Goal: Task Accomplishment & Management: Contribute content

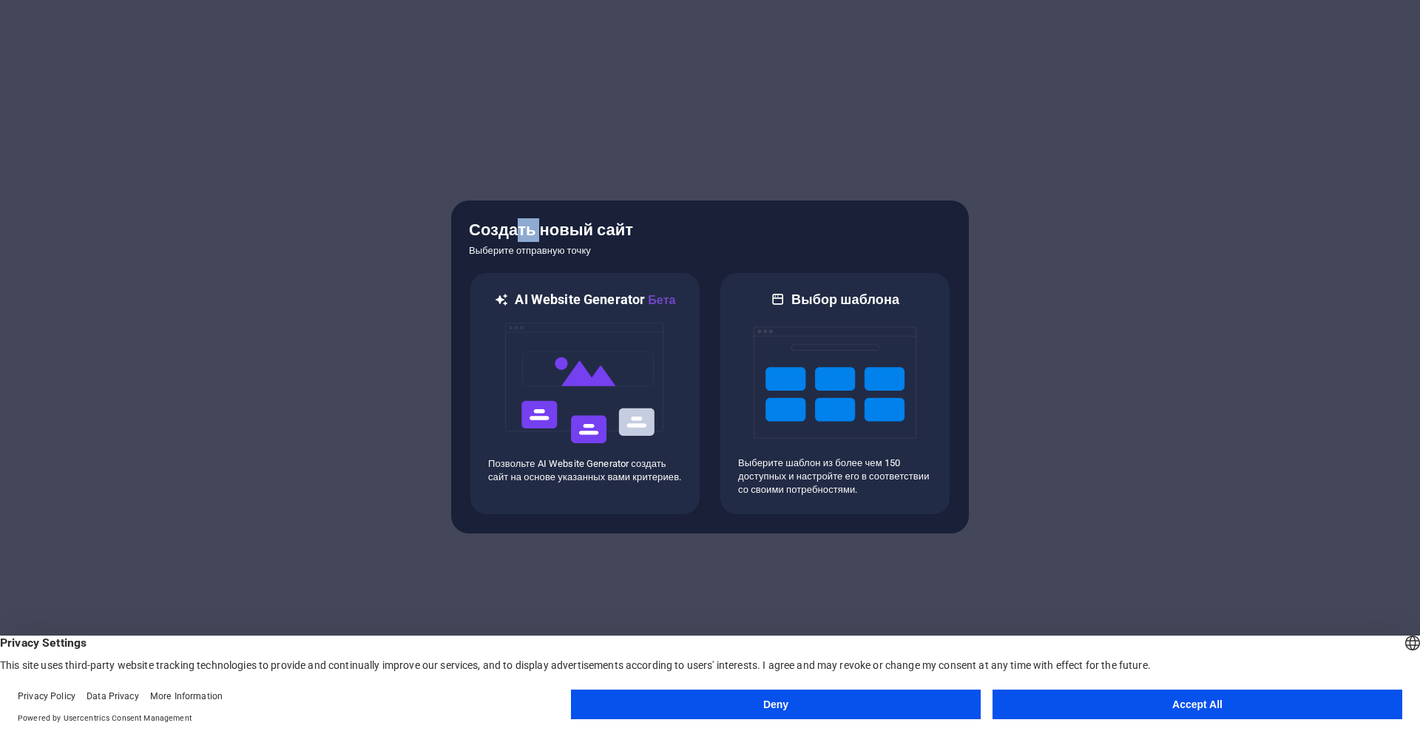
drag, startPoint x: 538, startPoint y: 228, endPoint x: 567, endPoint y: 228, distance: 28.9
click at [550, 228] on h5 "Создать новый сайт" at bounding box center [710, 230] width 482 height 24
drag, startPoint x: 624, startPoint y: 229, endPoint x: 650, endPoint y: 236, distance: 27.5
click at [627, 230] on h5 "Создать новый сайт" at bounding box center [710, 230] width 482 height 24
click at [844, 310] on img at bounding box center [835, 382] width 163 height 148
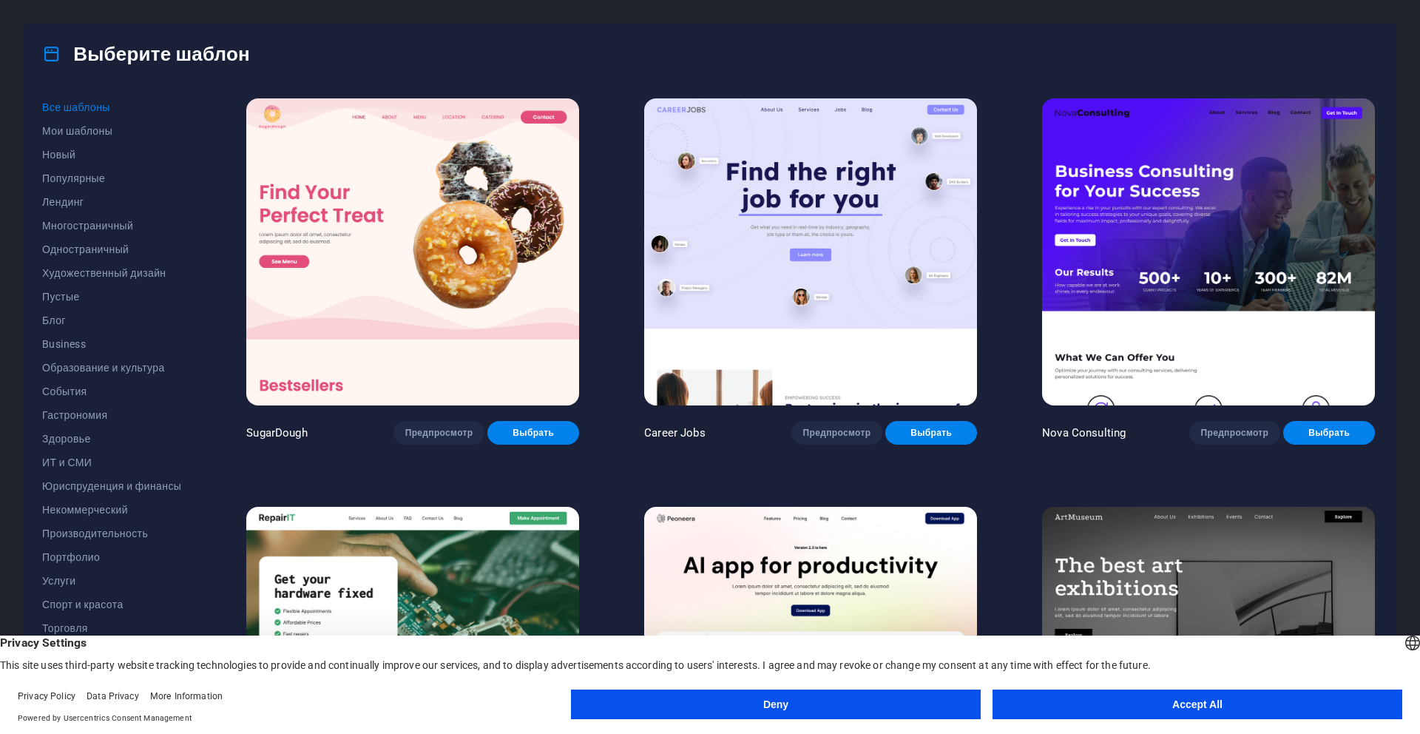
click at [776, 702] on button "Deny" at bounding box center [776, 704] width 410 height 30
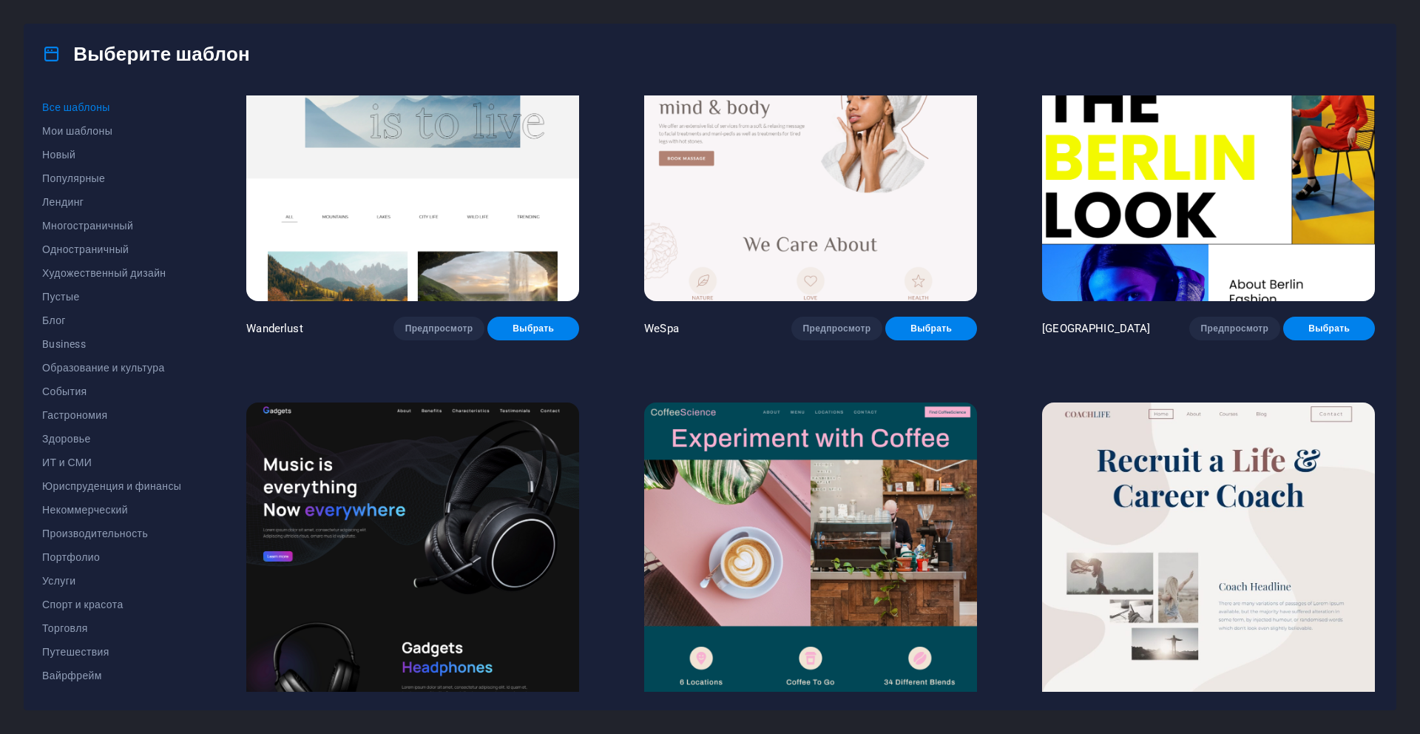
scroll to position [4672, 0]
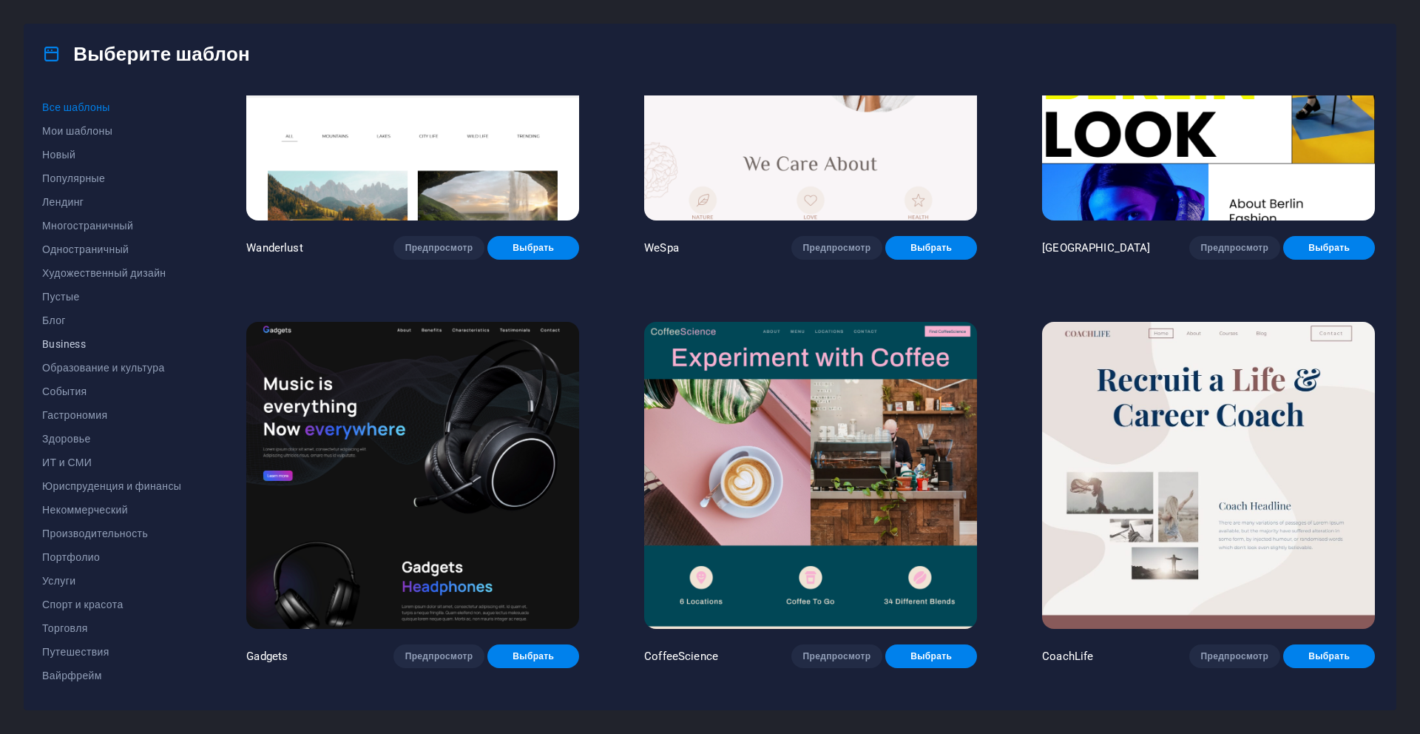
click at [80, 342] on span "Business" at bounding box center [111, 344] width 139 height 12
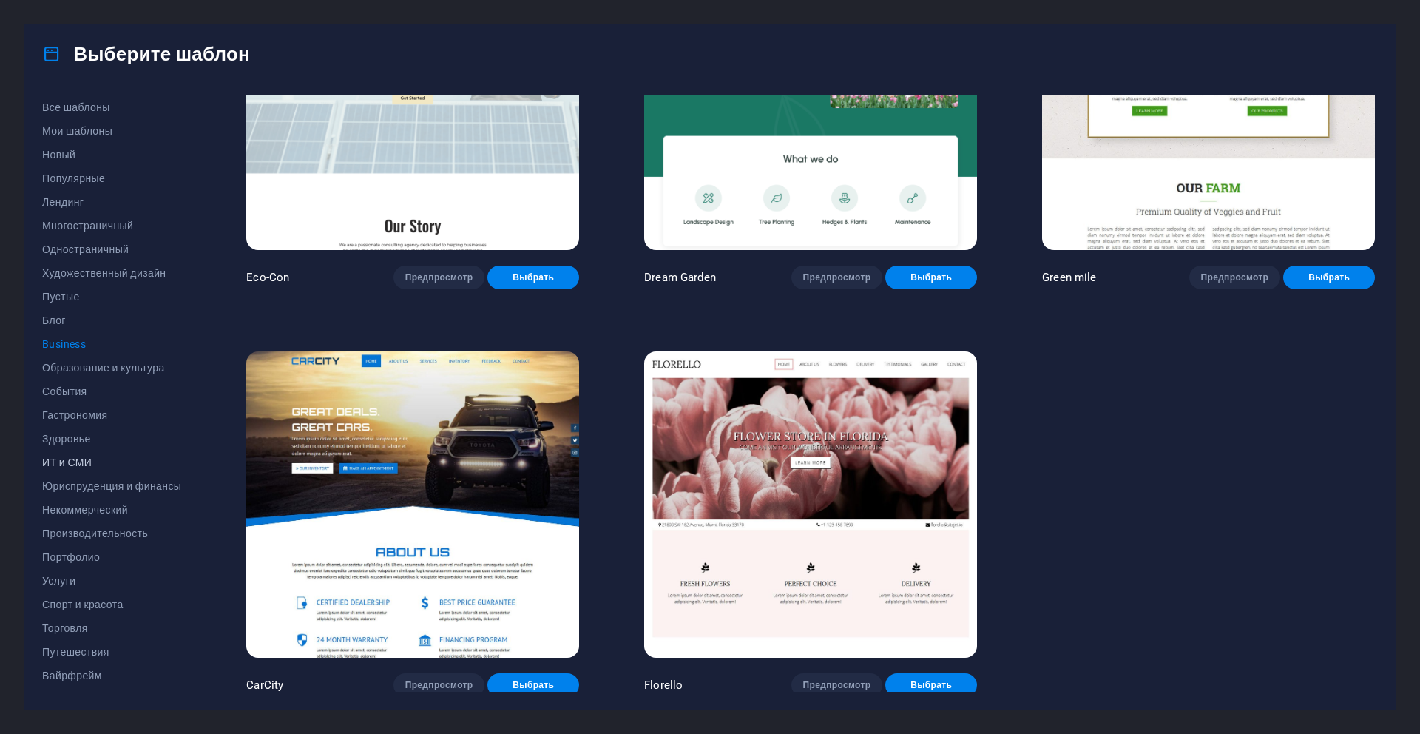
click at [92, 462] on span "ИТ и СМИ" at bounding box center [111, 462] width 139 height 12
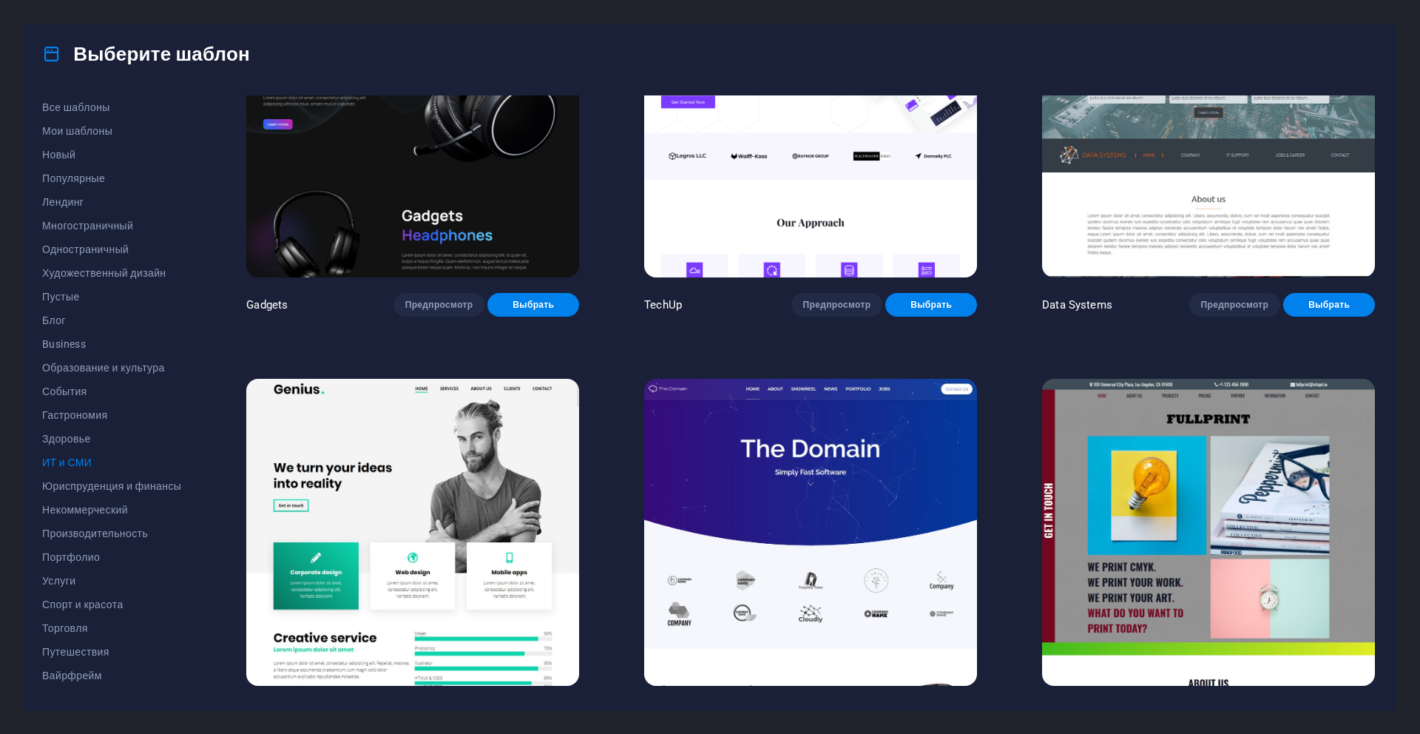
scroll to position [526, 0]
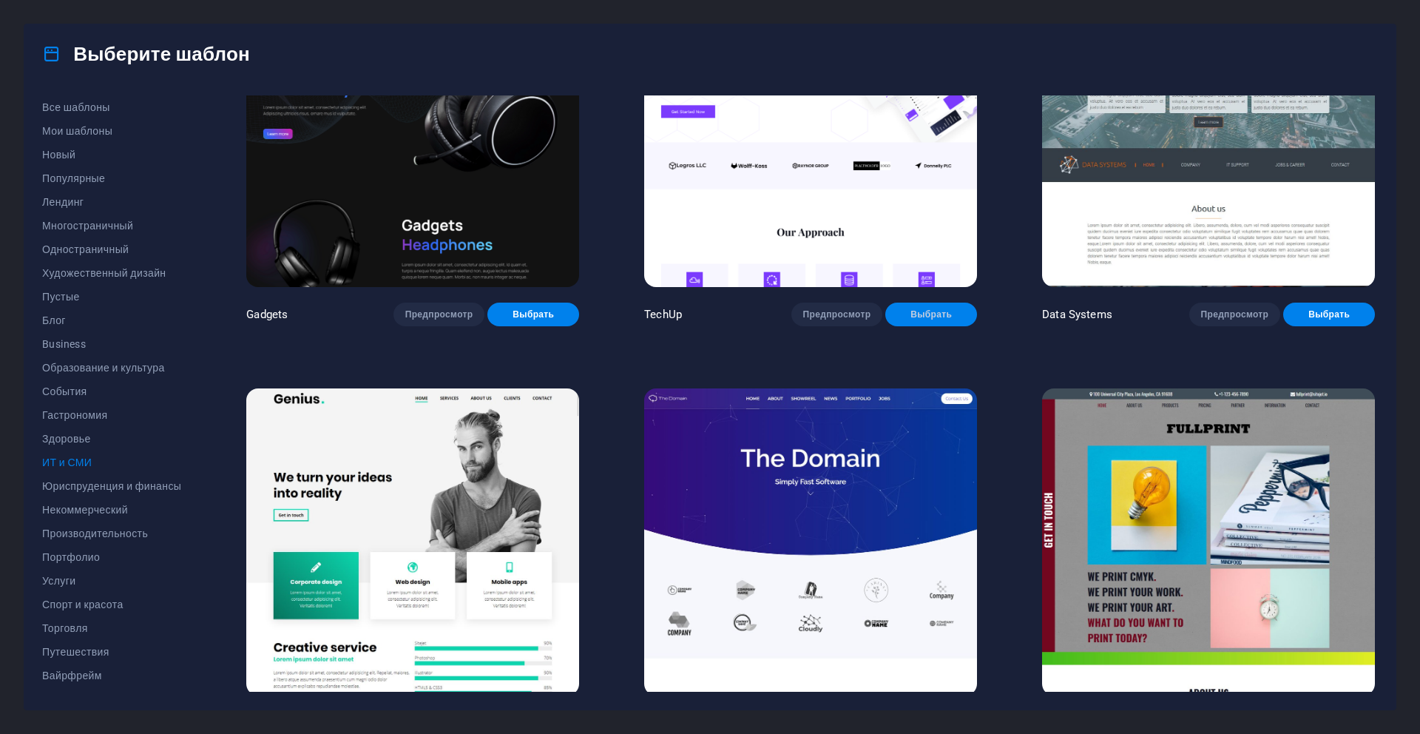
click at [931, 313] on span "Выбрать" at bounding box center [931, 314] width 68 height 12
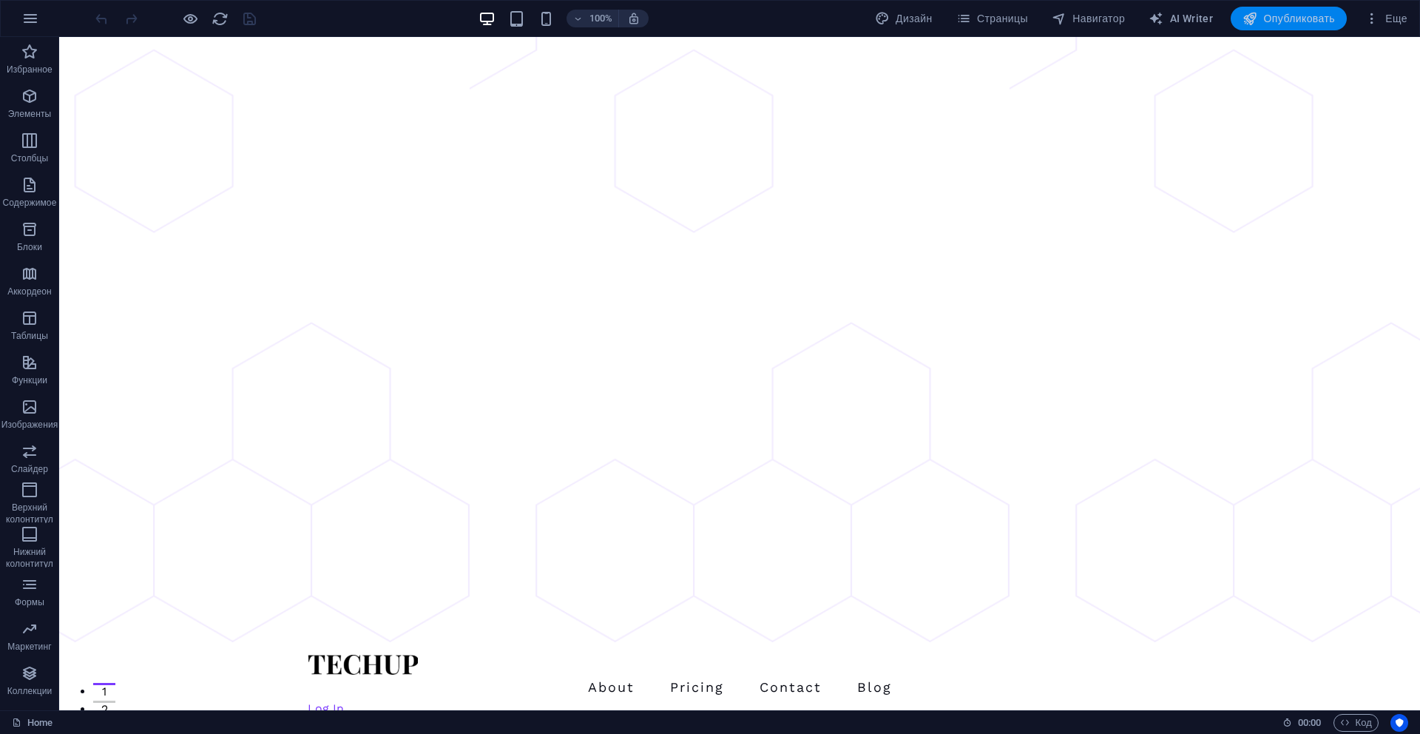
click at [1306, 22] on span "Опубликовать" at bounding box center [1289, 18] width 92 height 15
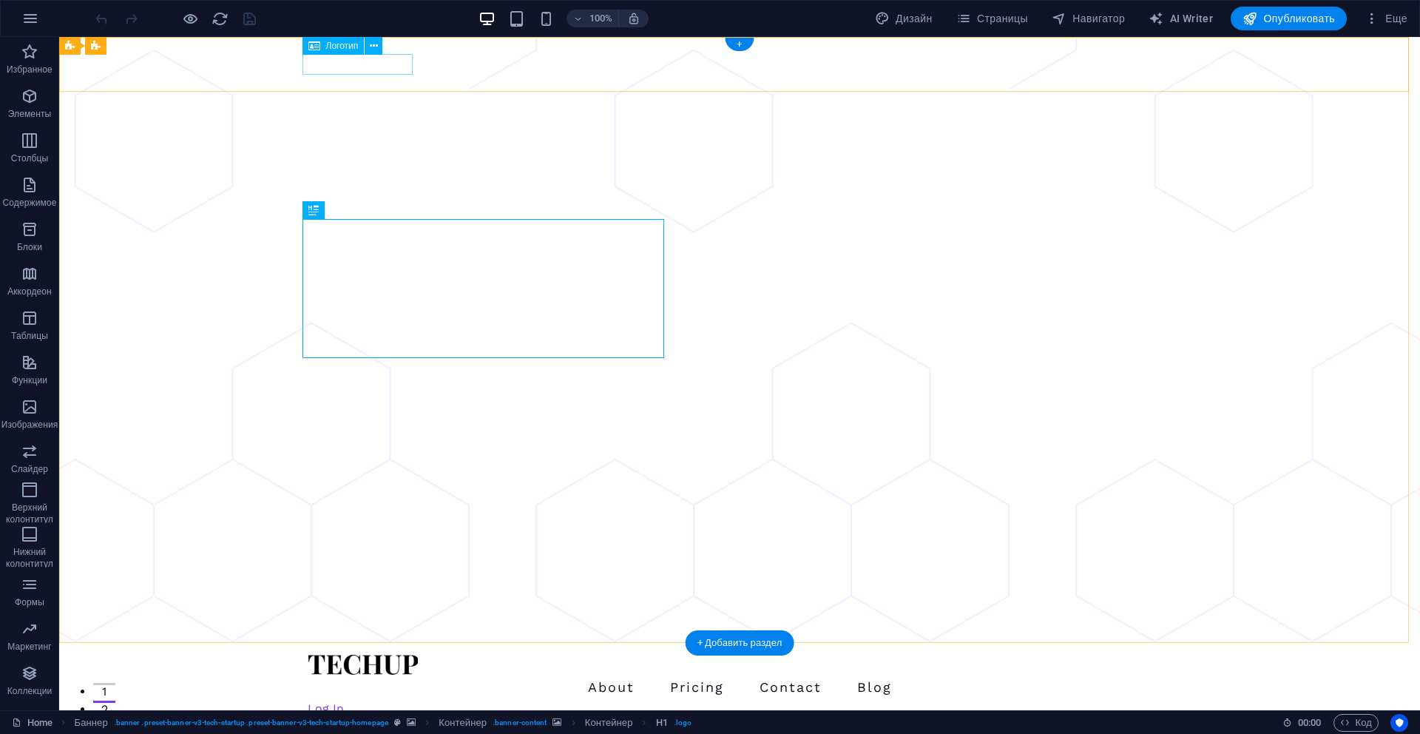
click at [369, 655] on div at bounding box center [740, 665] width 864 height 20
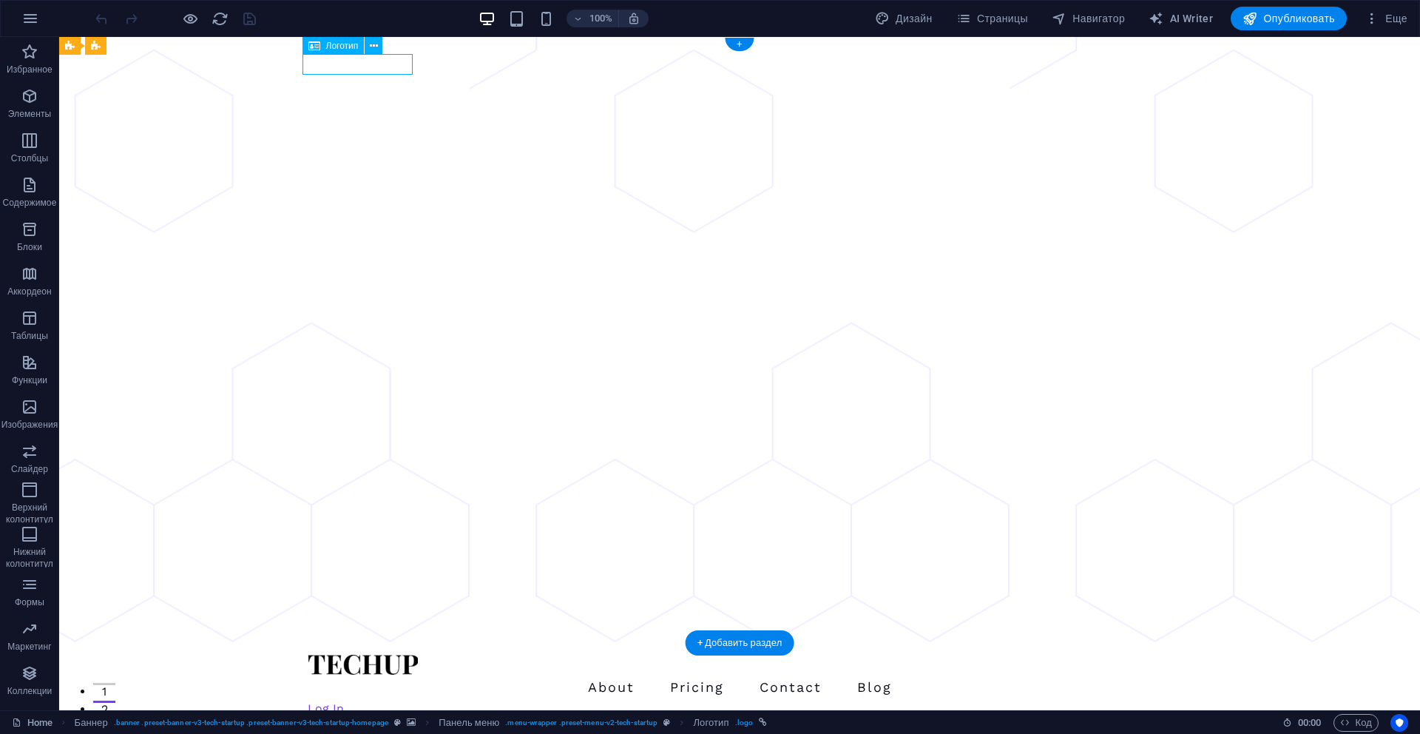
click at [369, 655] on div at bounding box center [740, 665] width 864 height 20
select select "px"
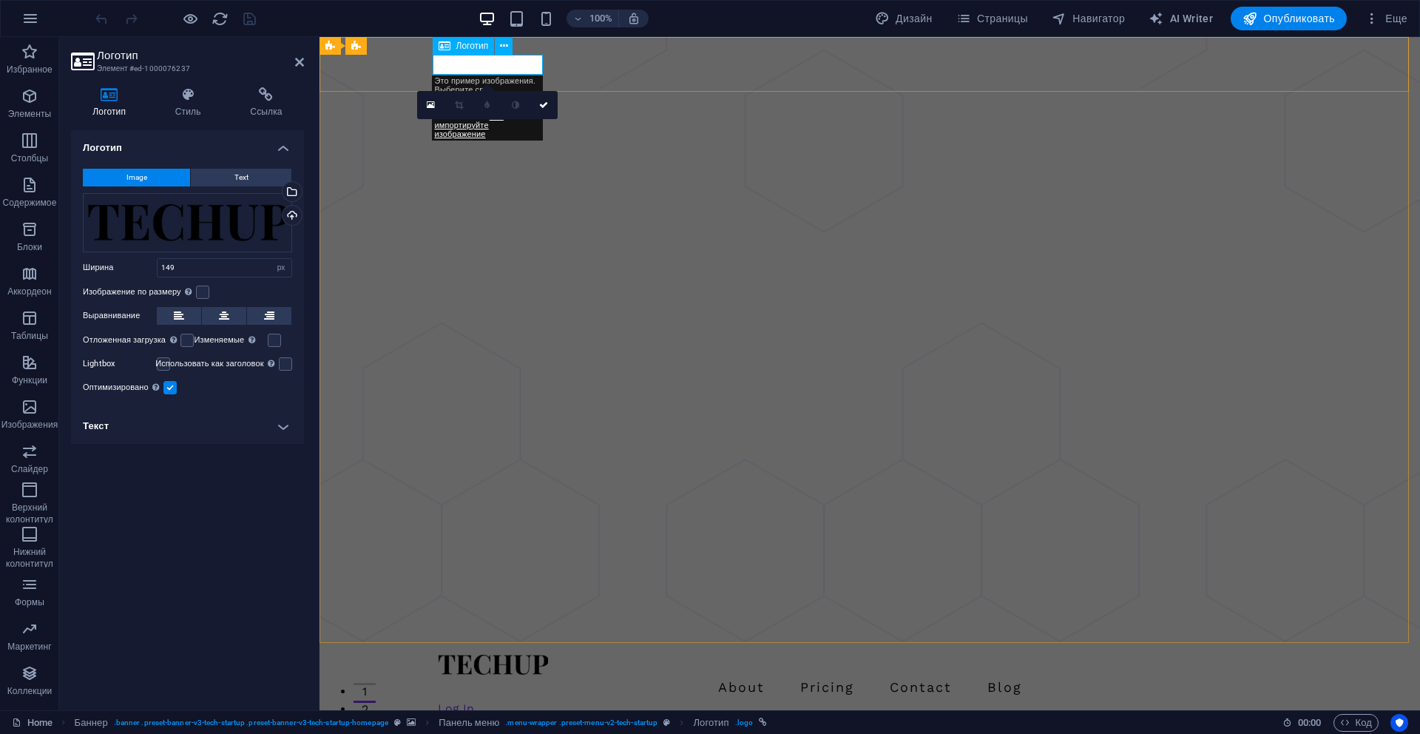
click at [477, 655] on div at bounding box center [870, 665] width 864 height 20
click at [217, 232] on div "Перетащите файлы сюда, нажмите, чтобы выбрать файлы, или выберите файлы из разд…" at bounding box center [187, 222] width 209 height 59
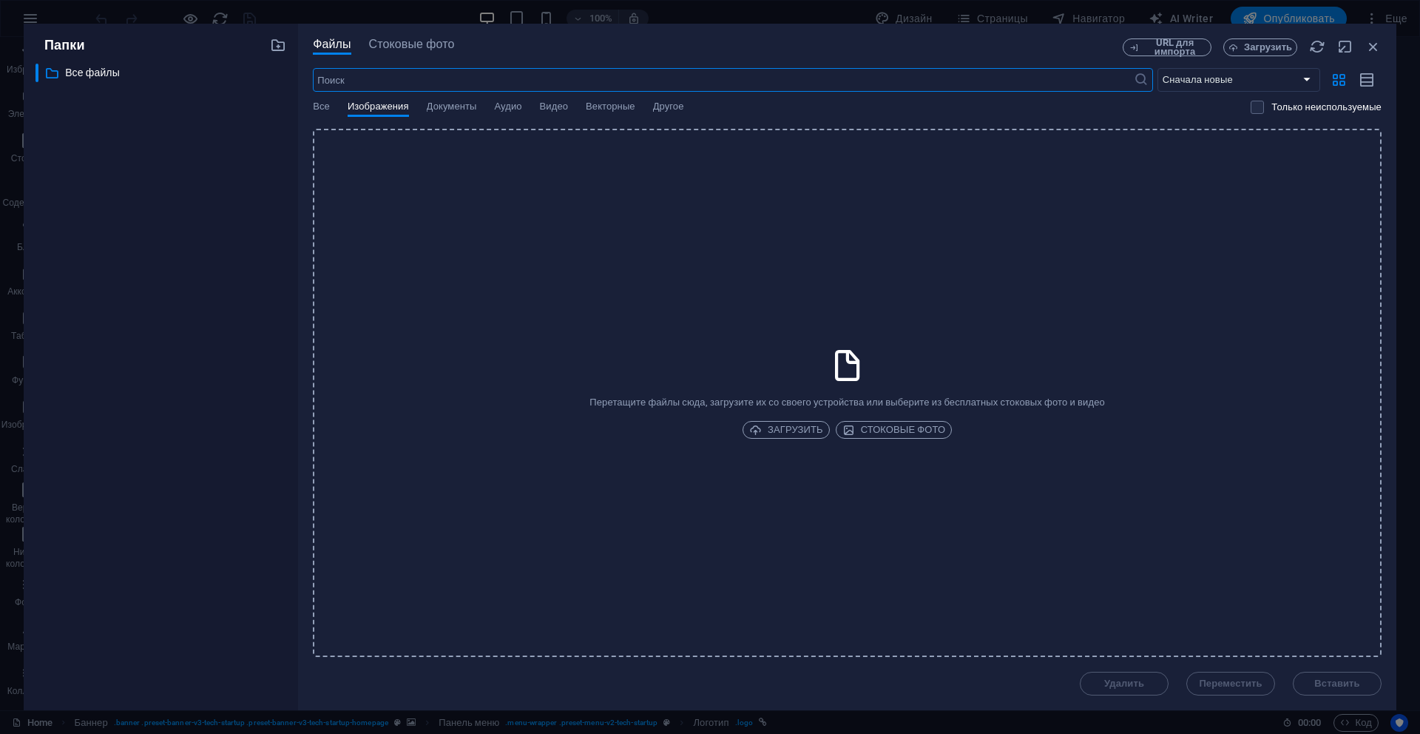
click at [659, 13] on div "Папки ​ Все файлы Все файлы Файлы Стоковые фото URL для импорта Загрузить ​ Сна…" at bounding box center [710, 367] width 1420 height 734
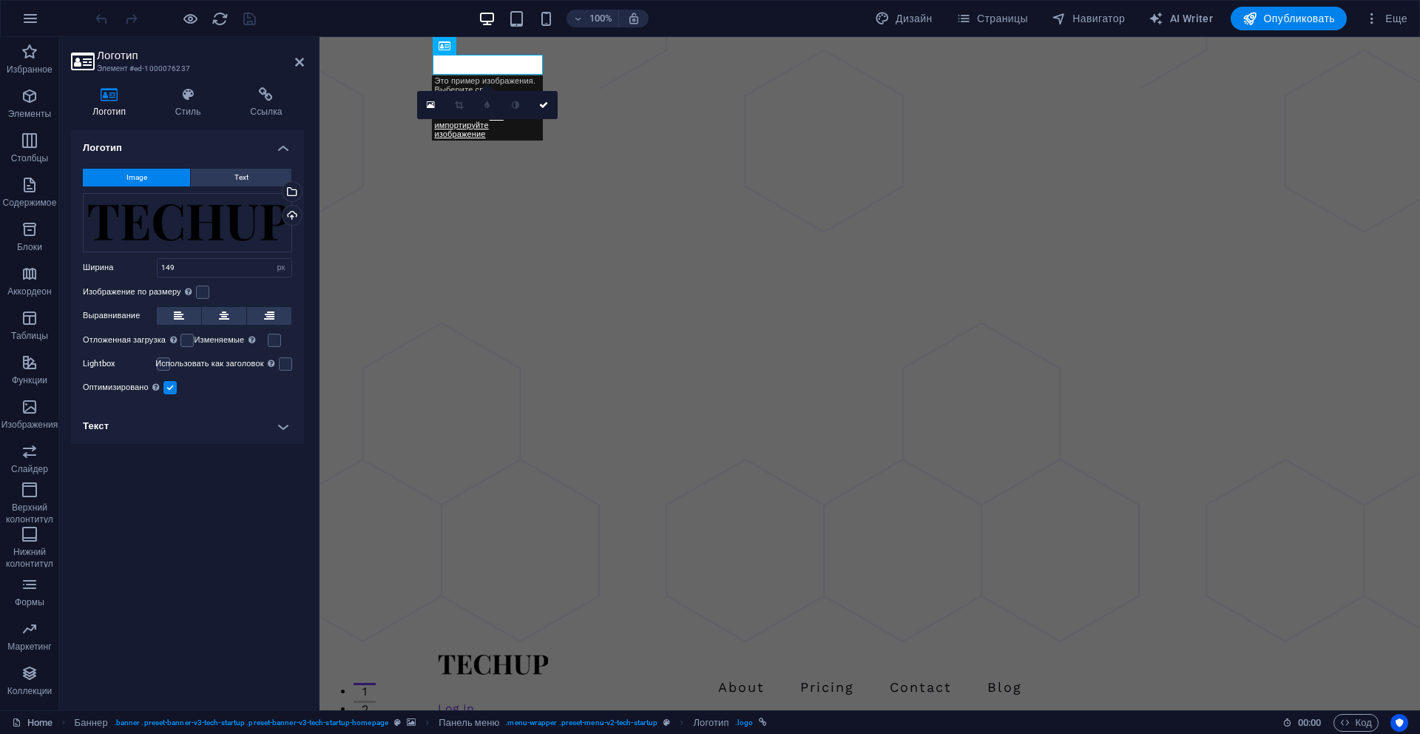
click at [130, 56] on h2 "Логотип" at bounding box center [200, 55] width 207 height 13
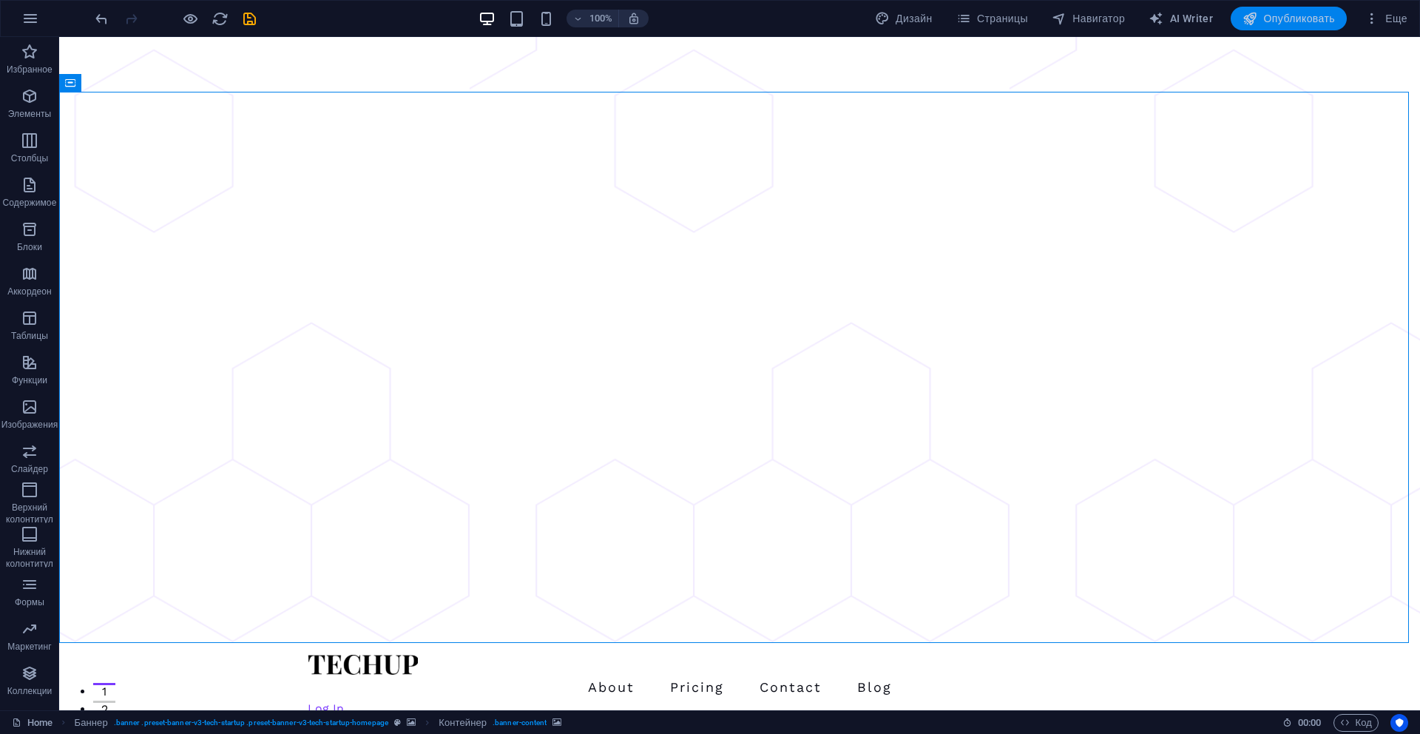
click at [1272, 21] on span "Опубликовать" at bounding box center [1289, 18] width 92 height 15
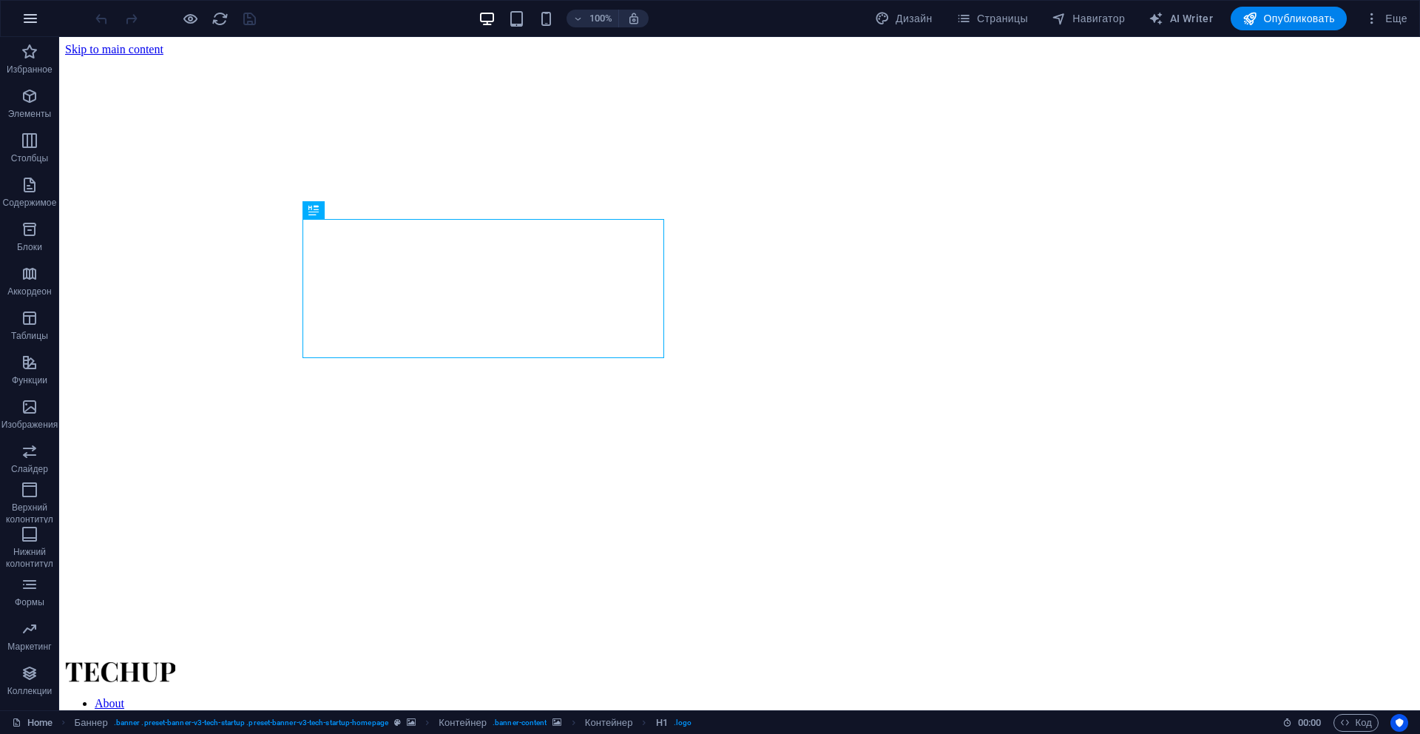
click at [35, 19] on icon "button" at bounding box center [30, 19] width 18 height 18
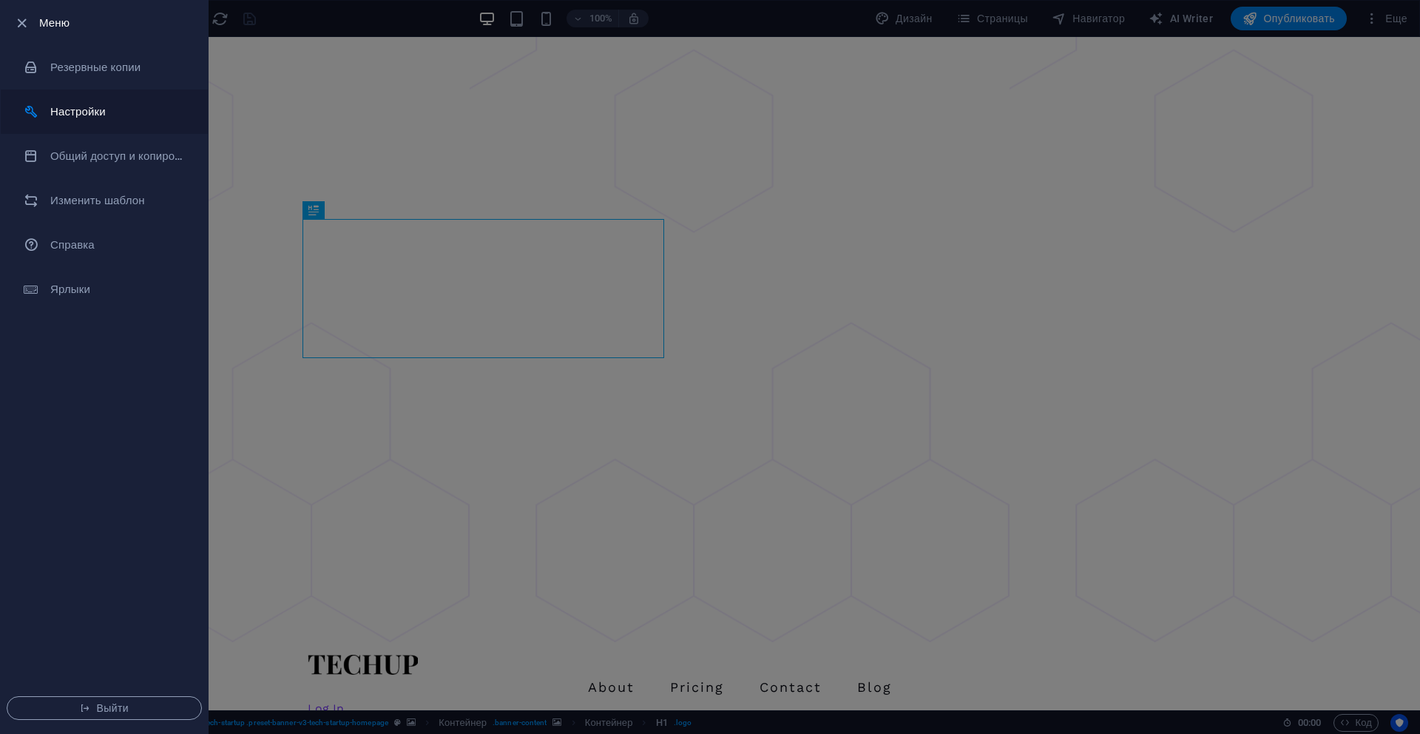
click at [96, 103] on h6 "Настройки" at bounding box center [118, 112] width 137 height 18
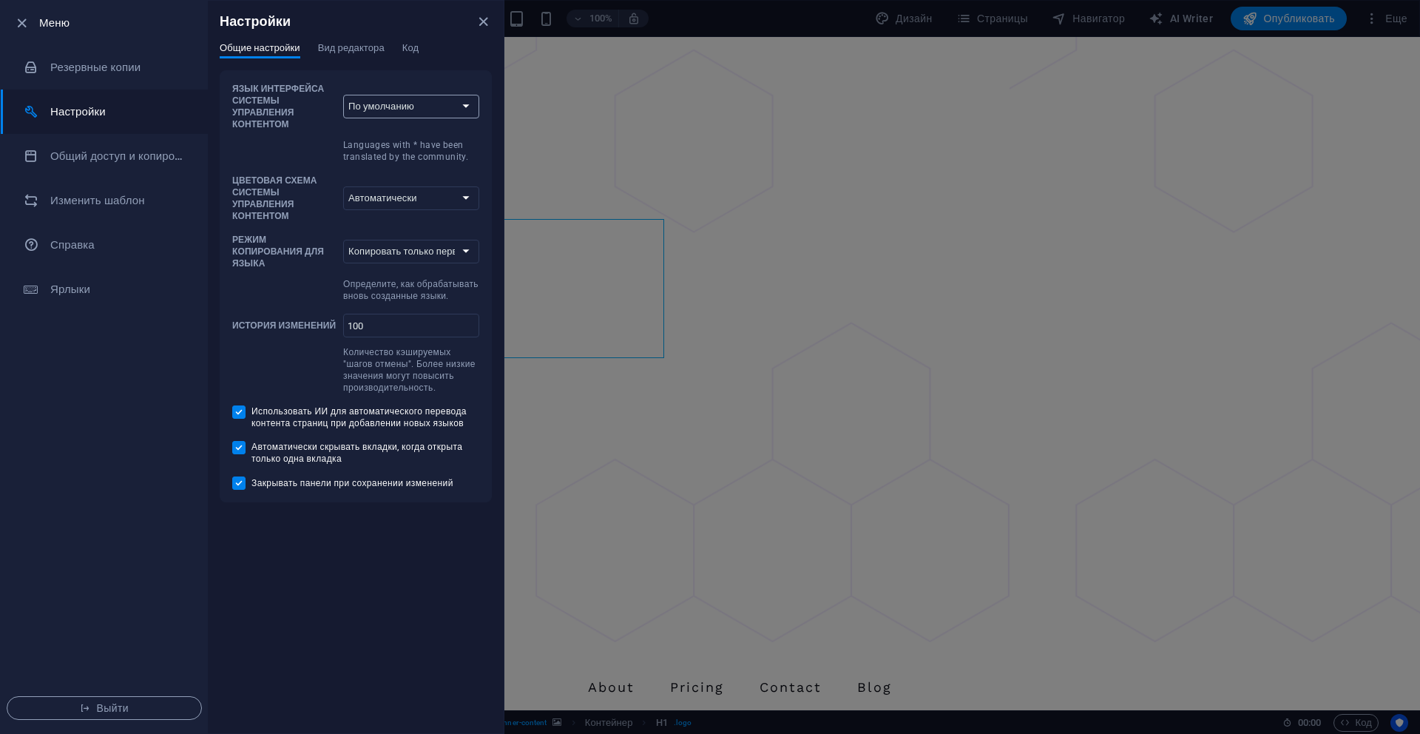
click at [377, 98] on select "По умолчанию Deutsch English Español Suomi* Français Magyar Italiano Nederlands…" at bounding box center [411, 107] width 136 height 24
click at [346, 51] on span "Вид редактора" at bounding box center [351, 49] width 67 height 21
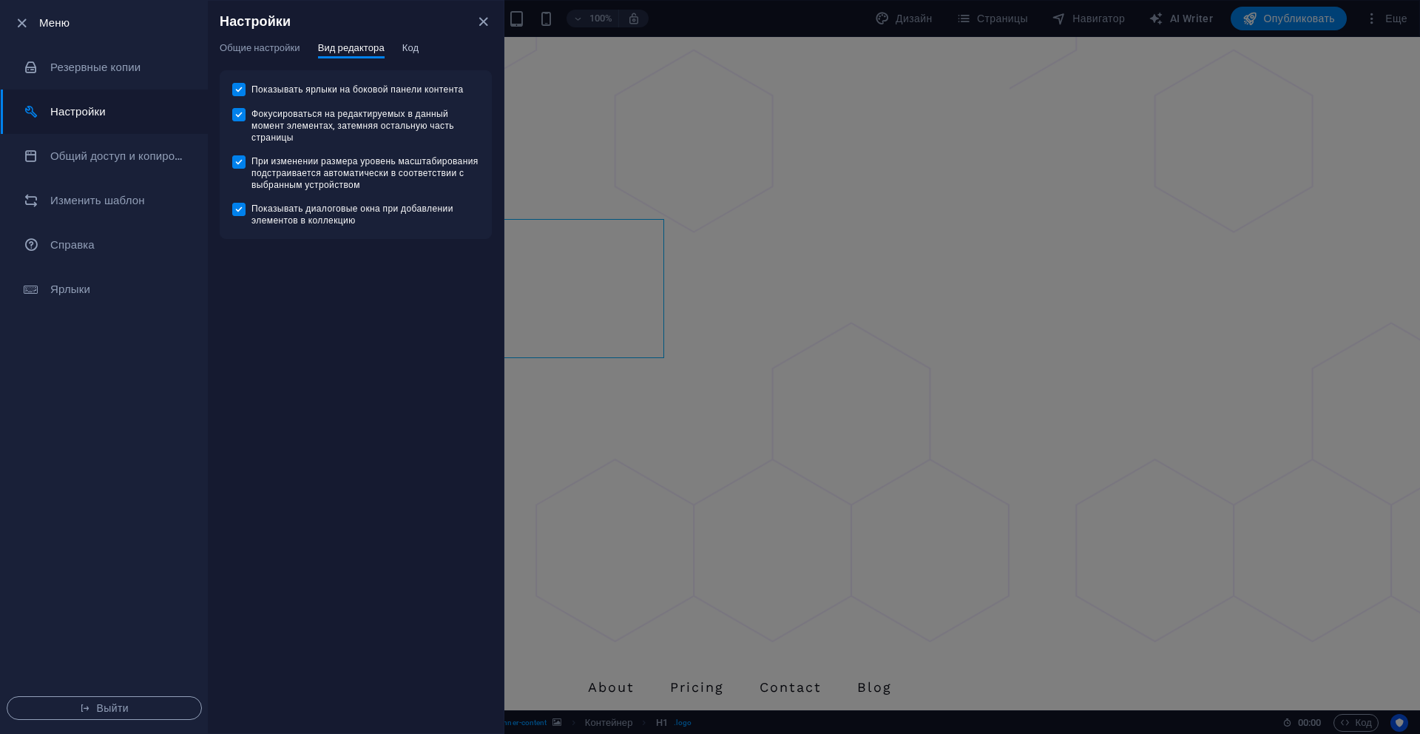
click at [419, 53] on span "Код" at bounding box center [410, 49] width 16 height 21
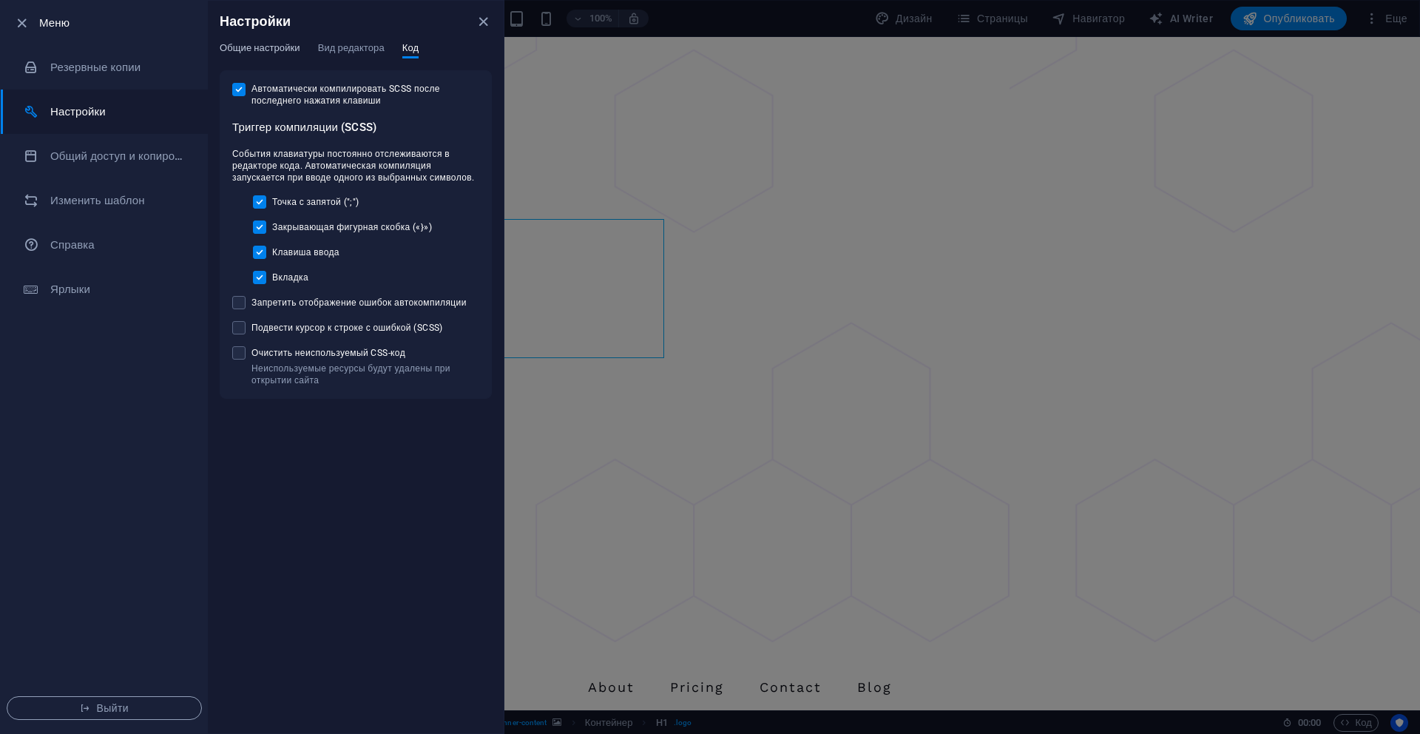
click at [271, 53] on span "Общие настройки" at bounding box center [260, 49] width 81 height 21
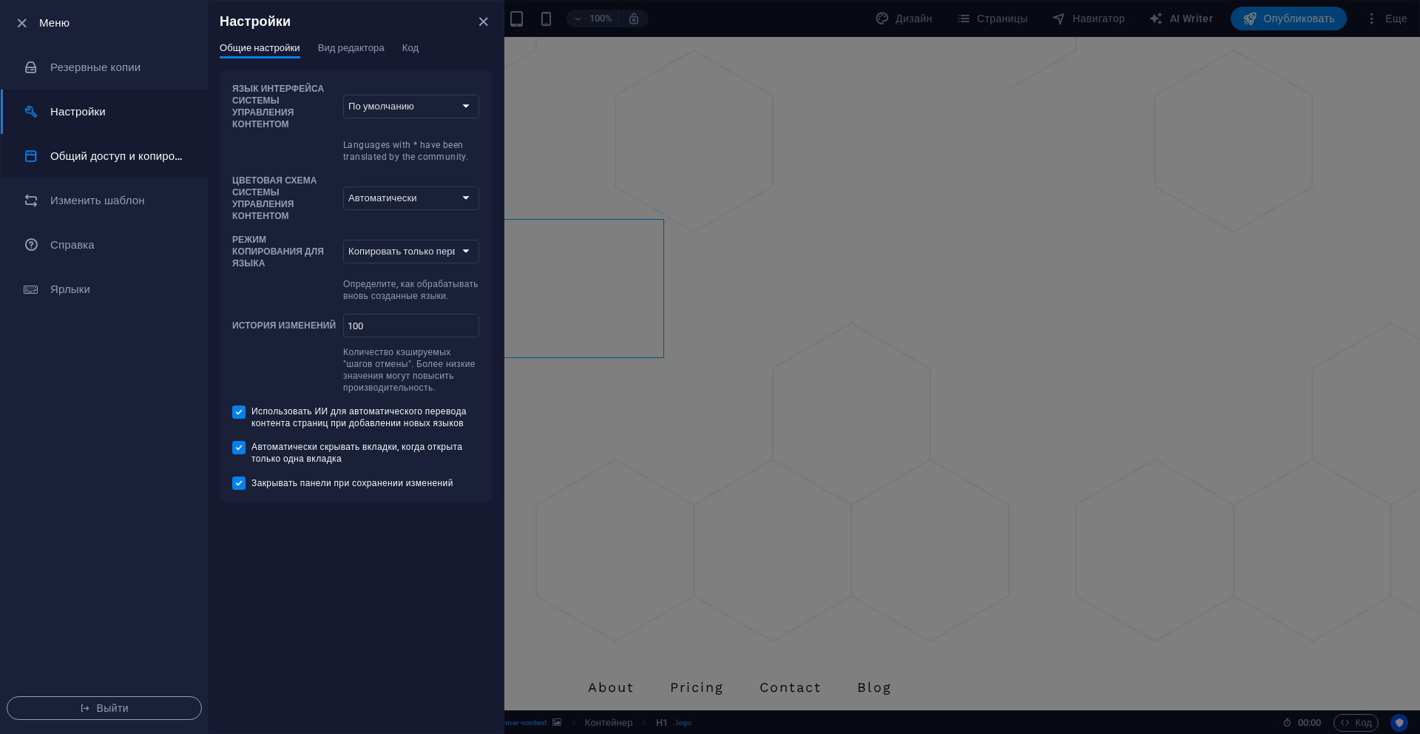
click at [148, 154] on h6 "Общий доступ и копирование сайта" at bounding box center [118, 156] width 137 height 18
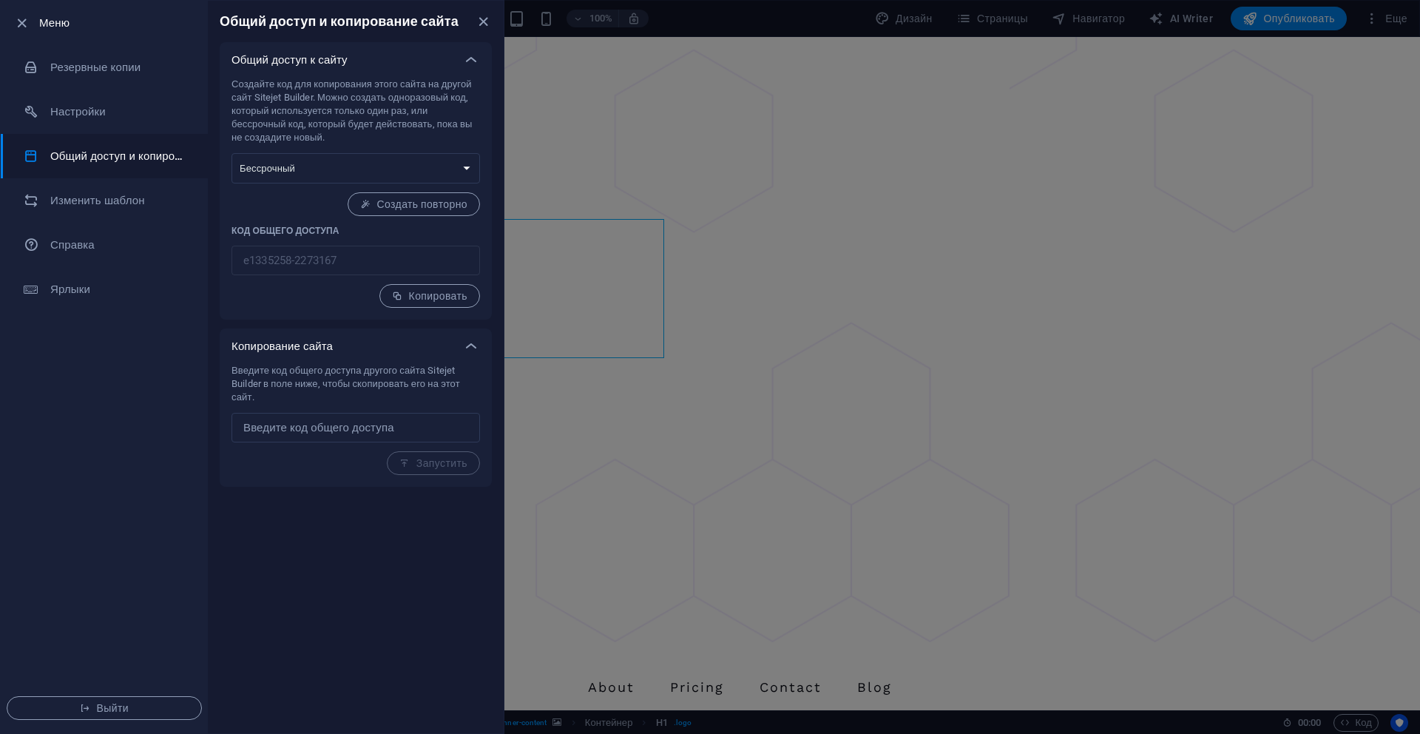
click at [678, 285] on div at bounding box center [710, 367] width 1420 height 734
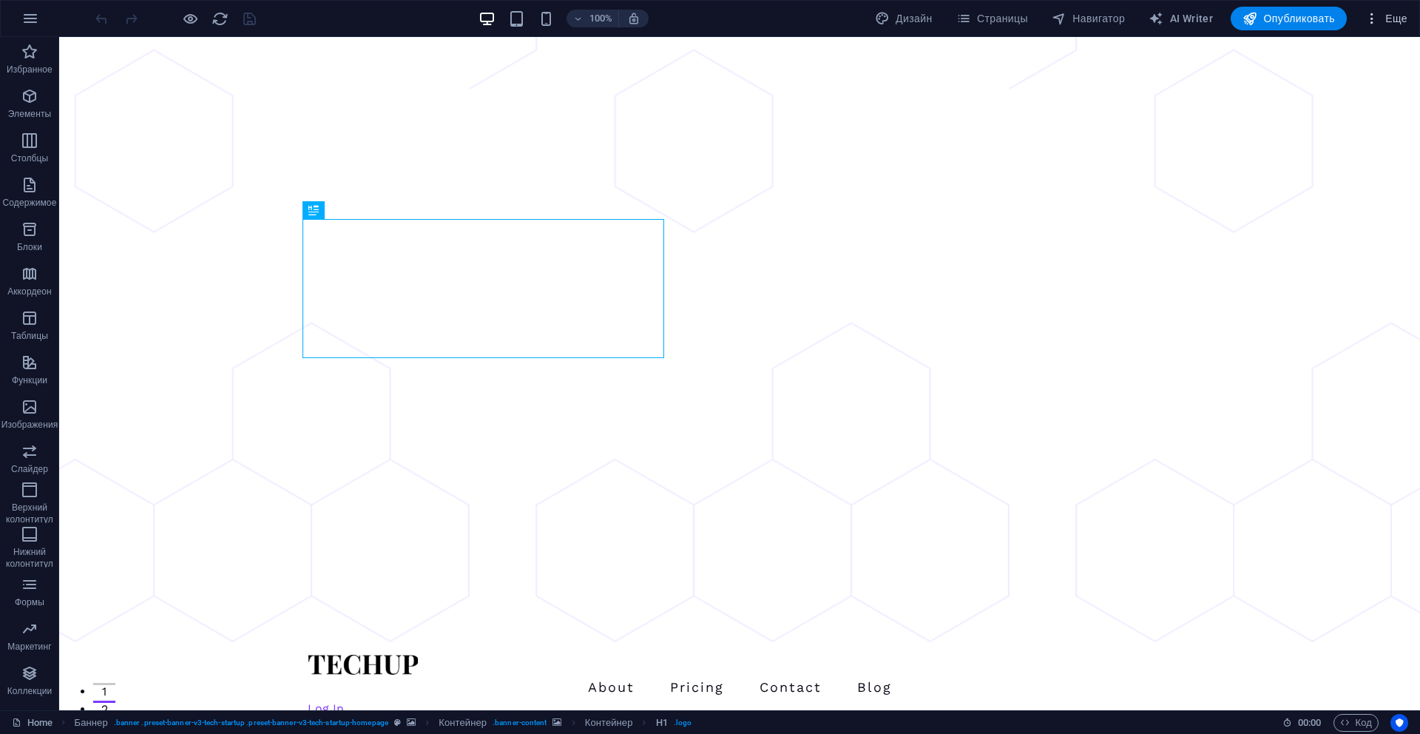
click at [1374, 18] on icon "button" at bounding box center [1372, 18] width 15 height 15
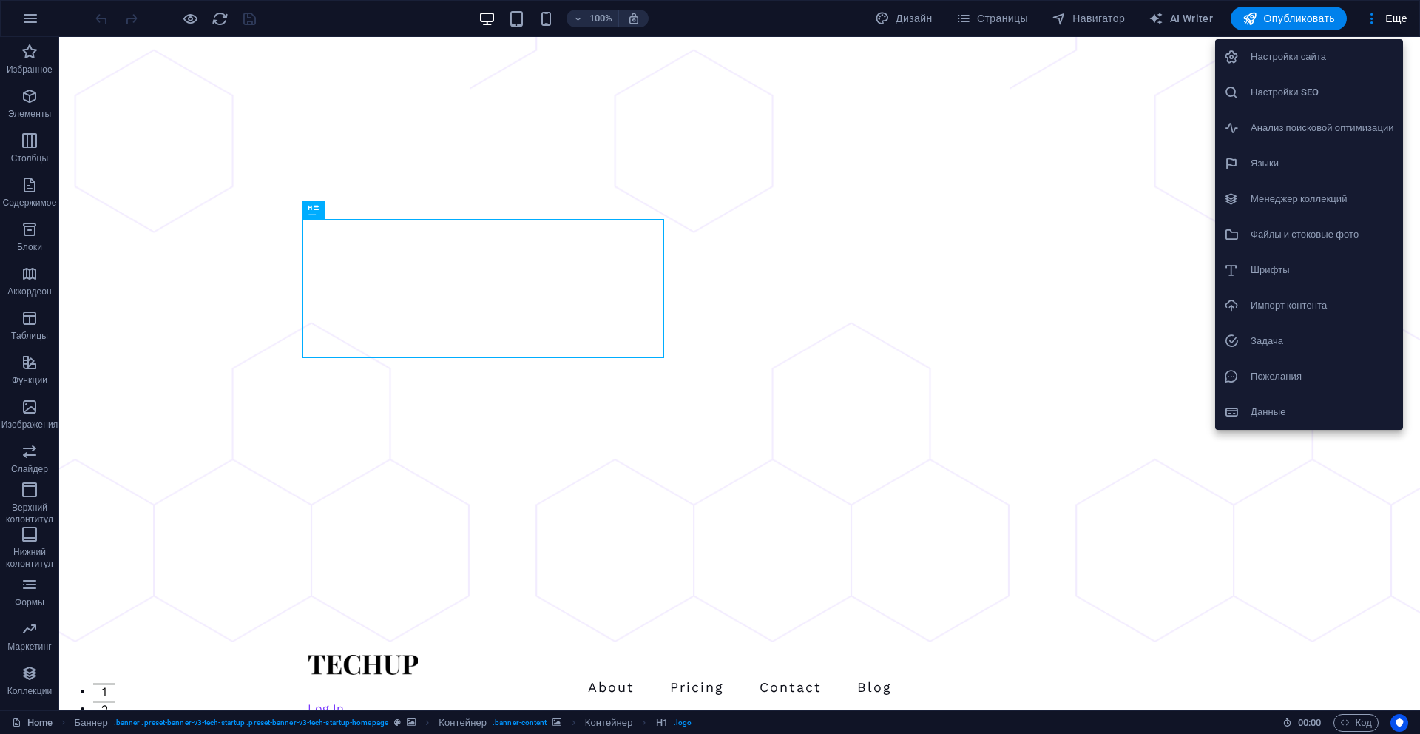
click at [1346, 53] on h6 "Настройки сайта" at bounding box center [1323, 57] width 144 height 18
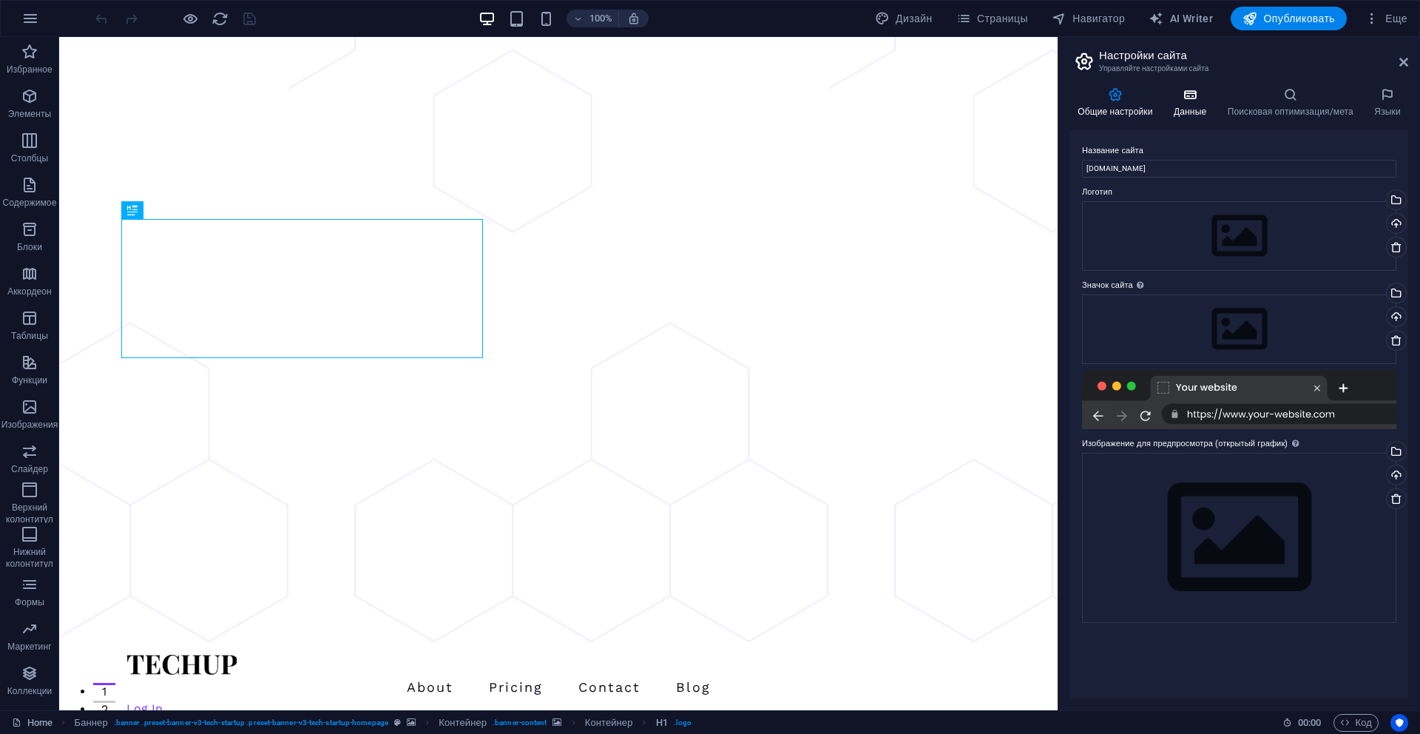
click at [1188, 106] on h4 "Данные" at bounding box center [1194, 102] width 54 height 31
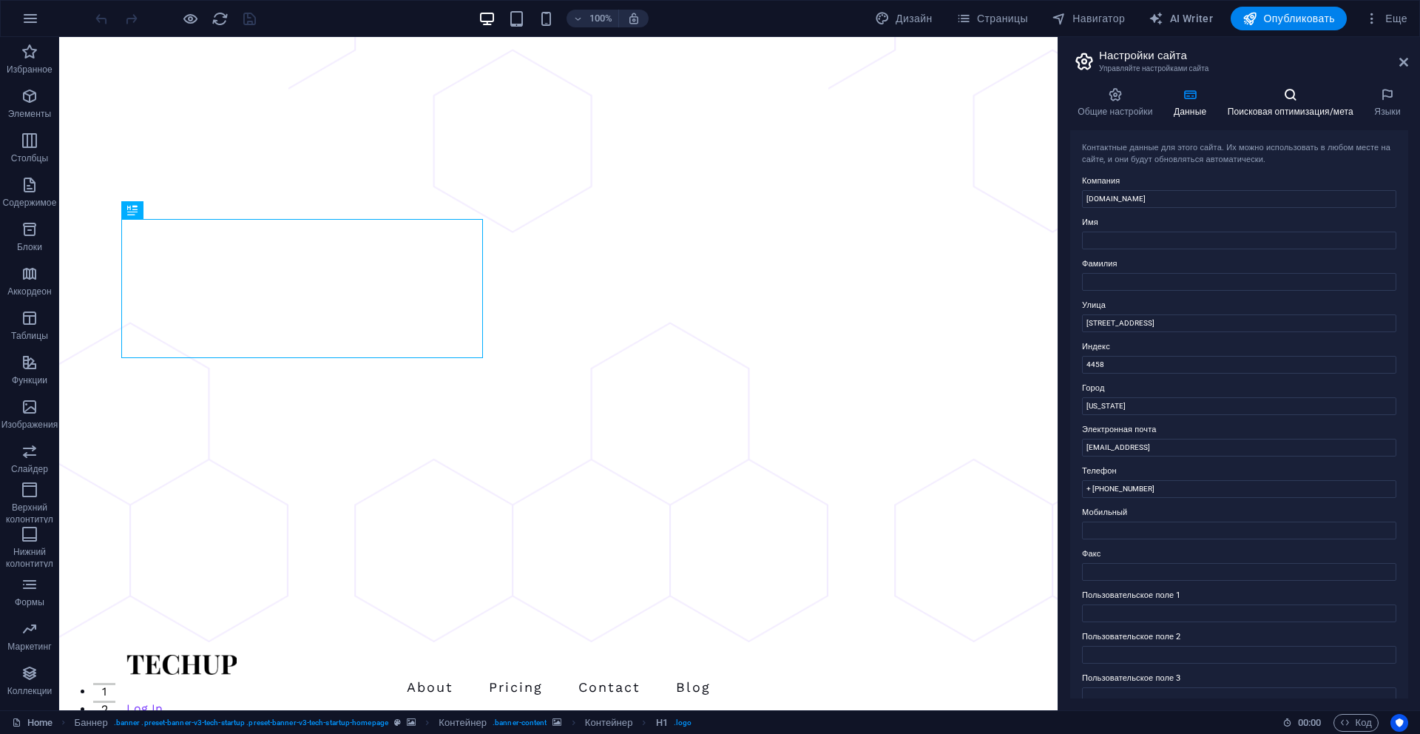
click at [1302, 101] on icon at bounding box center [1290, 94] width 141 height 15
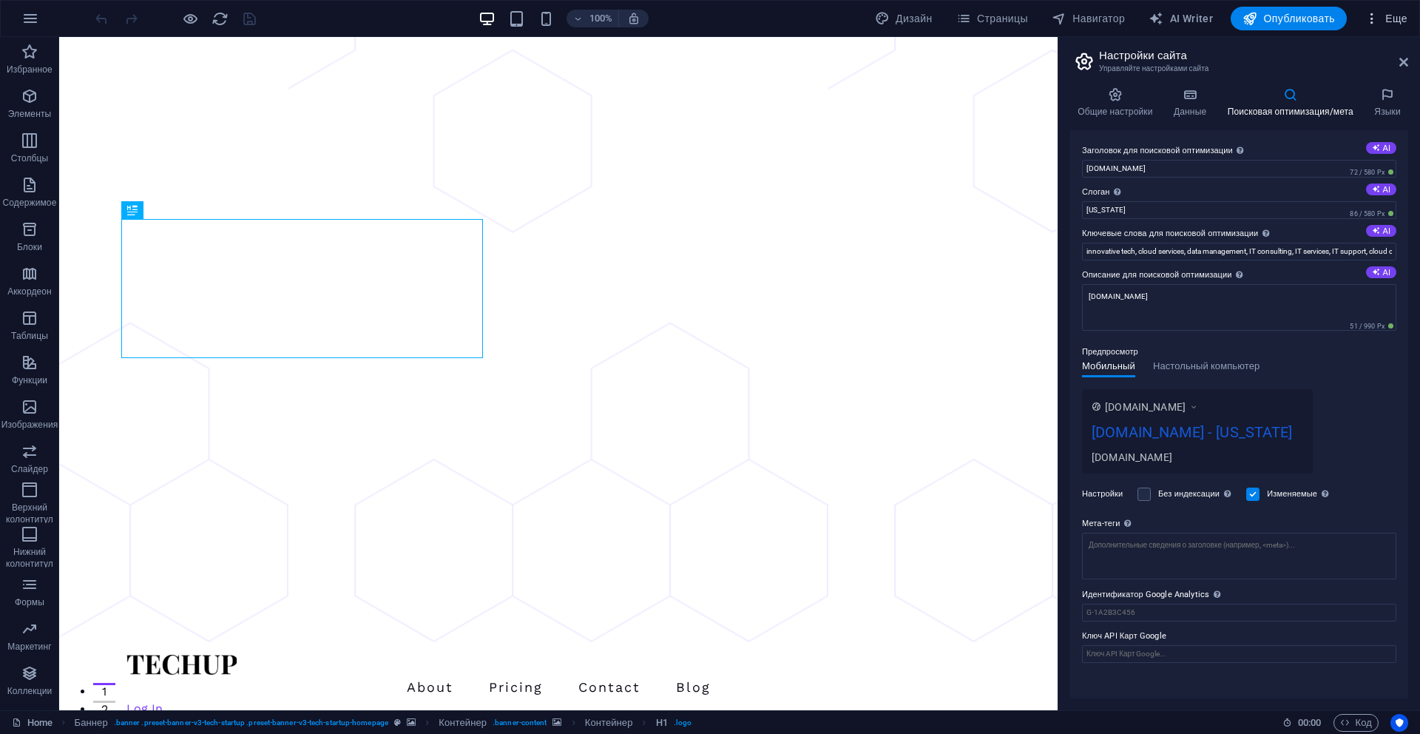
click at [1380, 19] on icon "button" at bounding box center [1372, 18] width 15 height 15
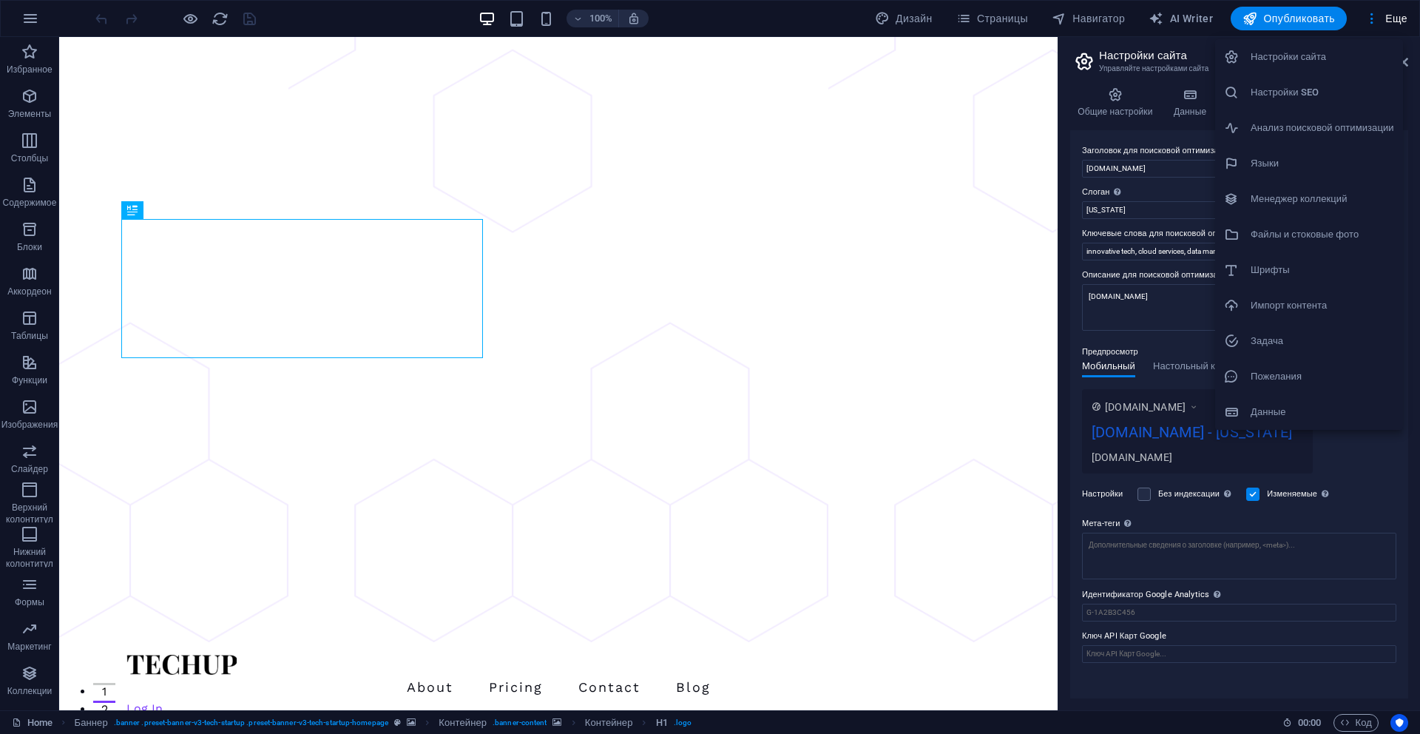
click at [1335, 138] on li "Анализ поисковой оптимизации" at bounding box center [1309, 128] width 188 height 36
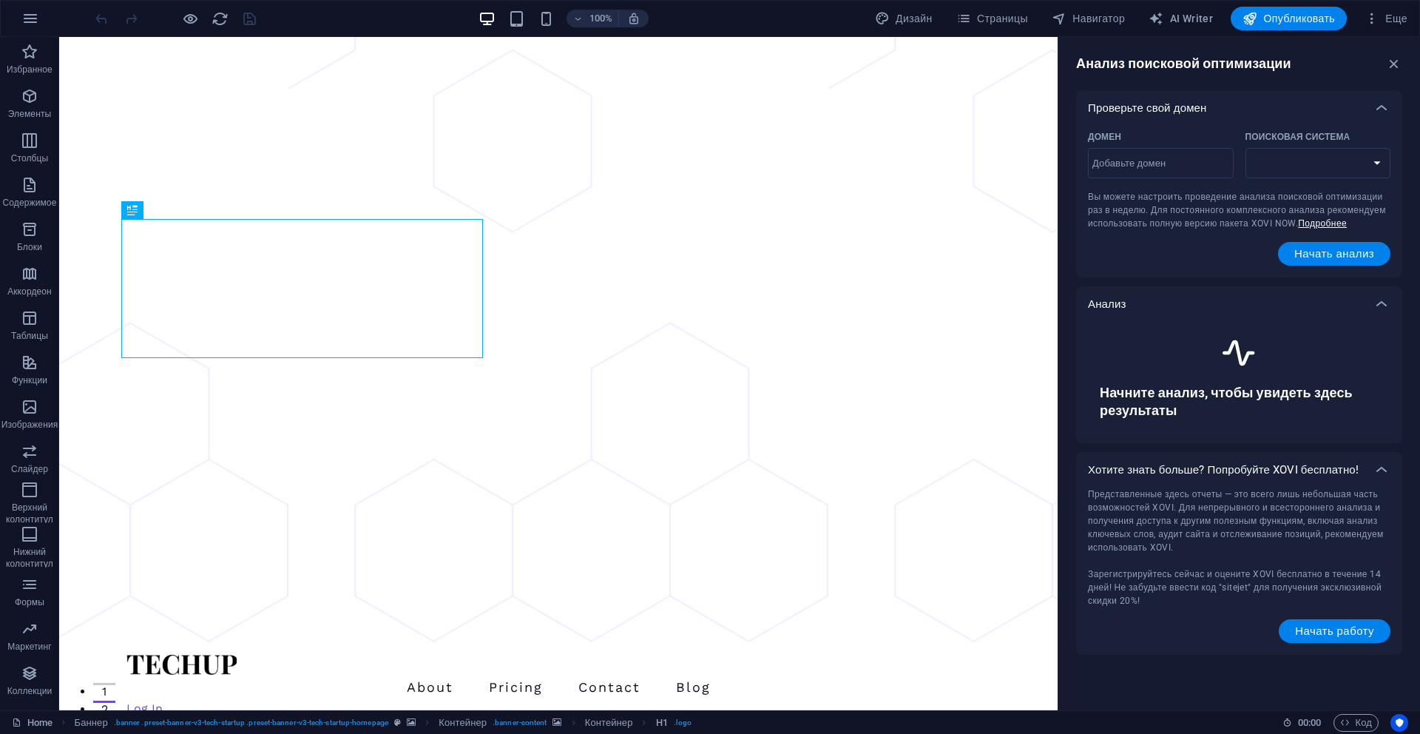
select select "google.com"
drag, startPoint x: 1164, startPoint y: 405, endPoint x: 1180, endPoint y: 405, distance: 15.5
click at [1170, 405] on h6 "Начните анализ, чтобы увидеть здесь результаты" at bounding box center [1239, 402] width 279 height 36
click at [1366, 24] on icon "button" at bounding box center [1372, 18] width 15 height 15
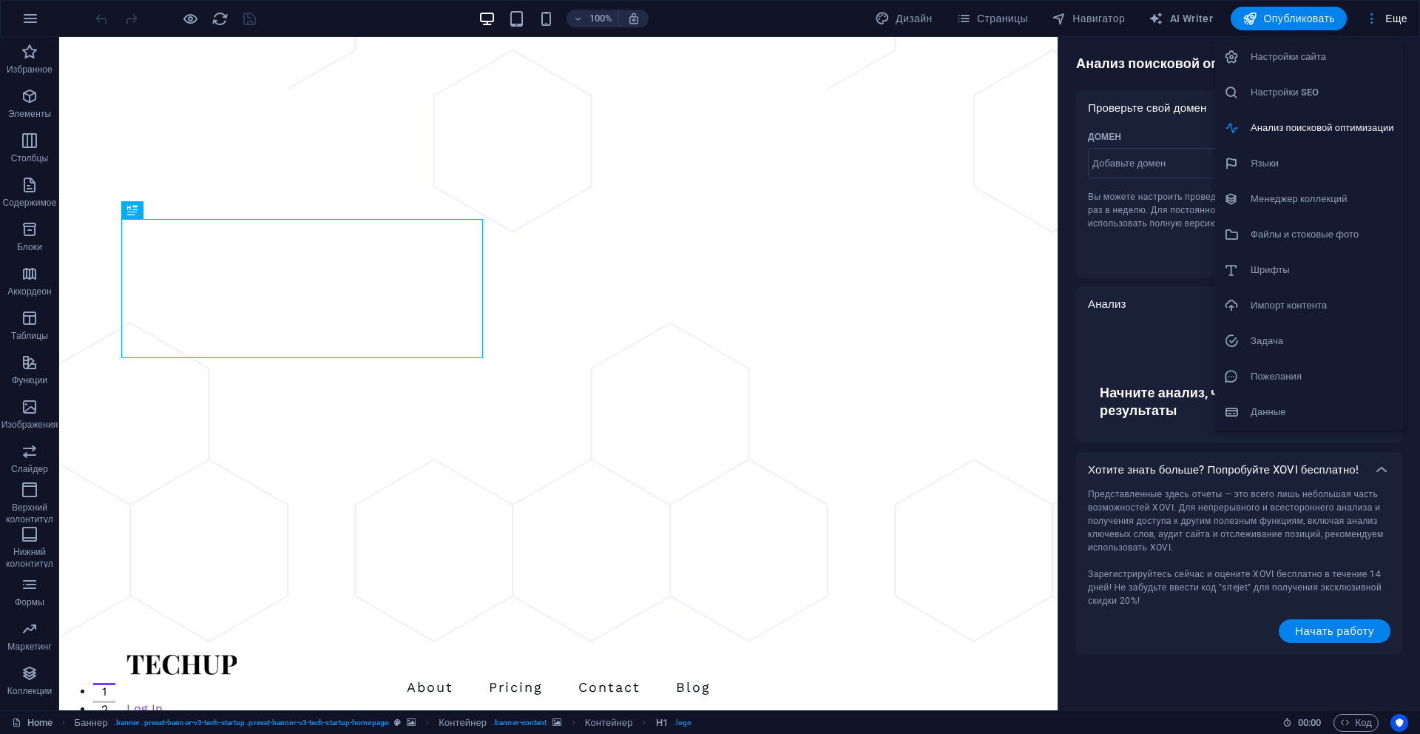
click at [1090, 21] on div at bounding box center [710, 367] width 1420 height 734
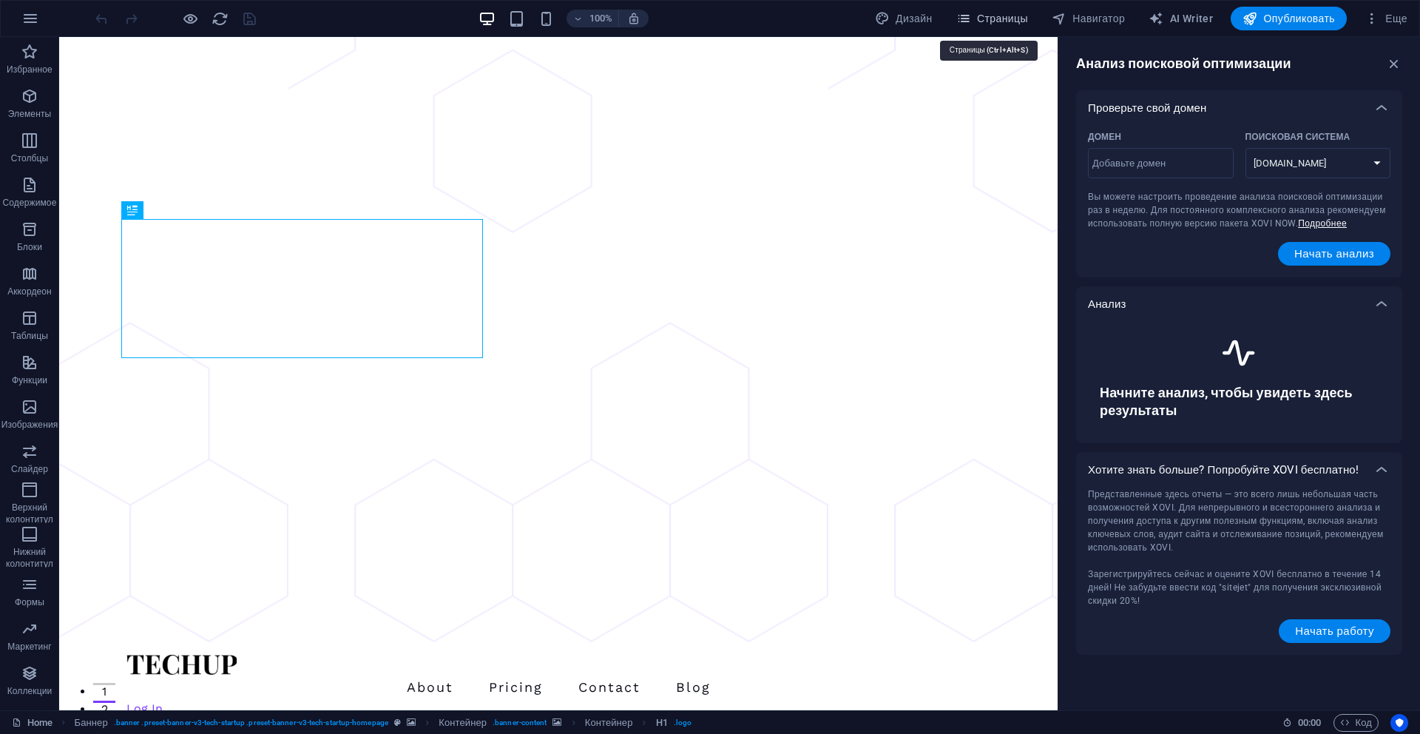
click at [998, 15] on span "Страницы" at bounding box center [993, 18] width 72 height 15
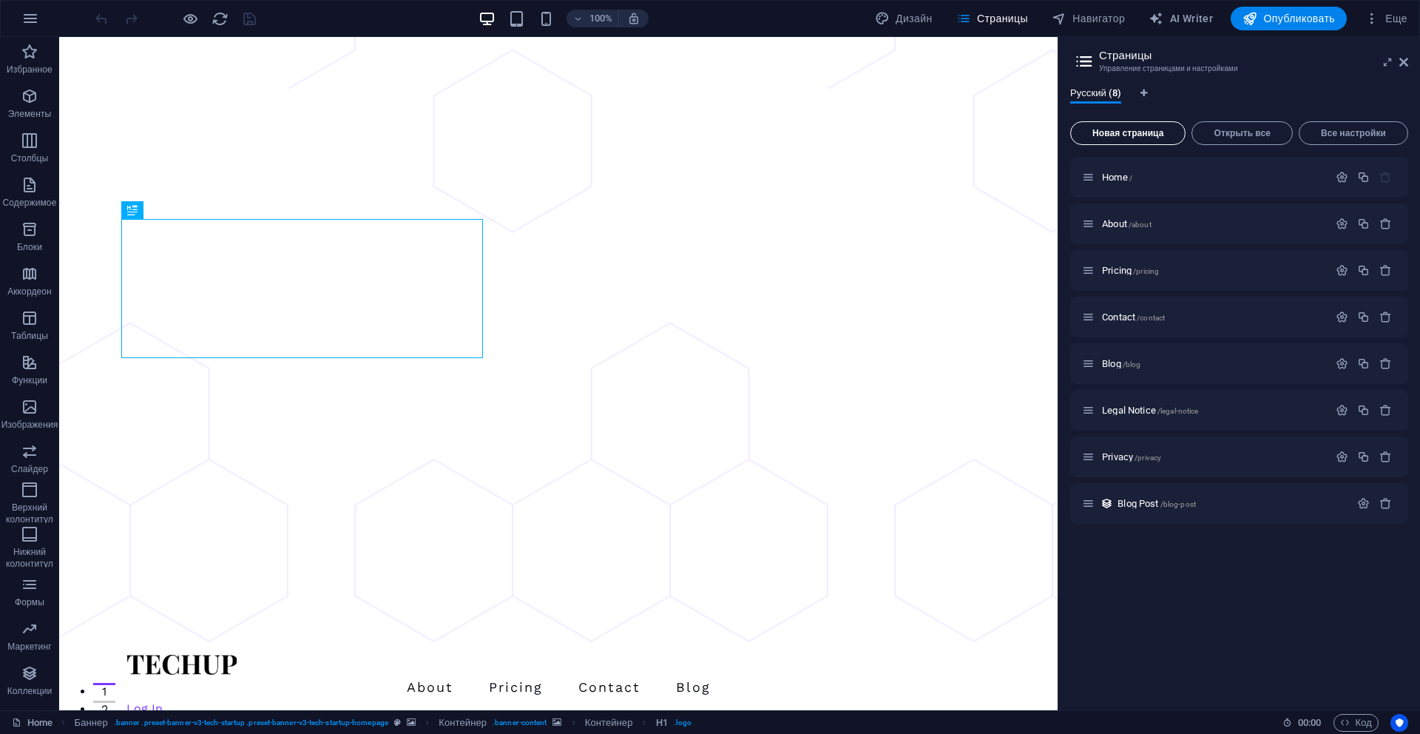
click at [1141, 138] on span "Новая страница" at bounding box center [1128, 133] width 102 height 9
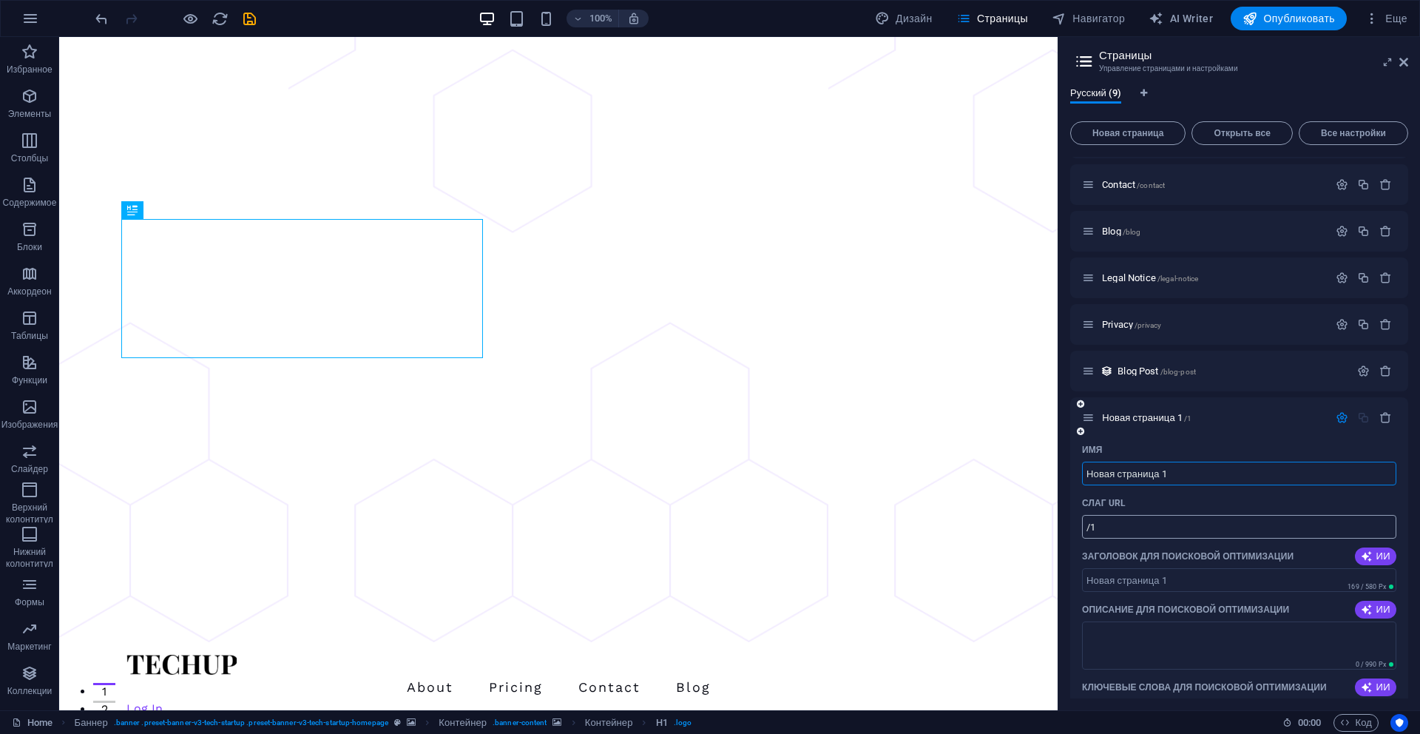
scroll to position [181, 0]
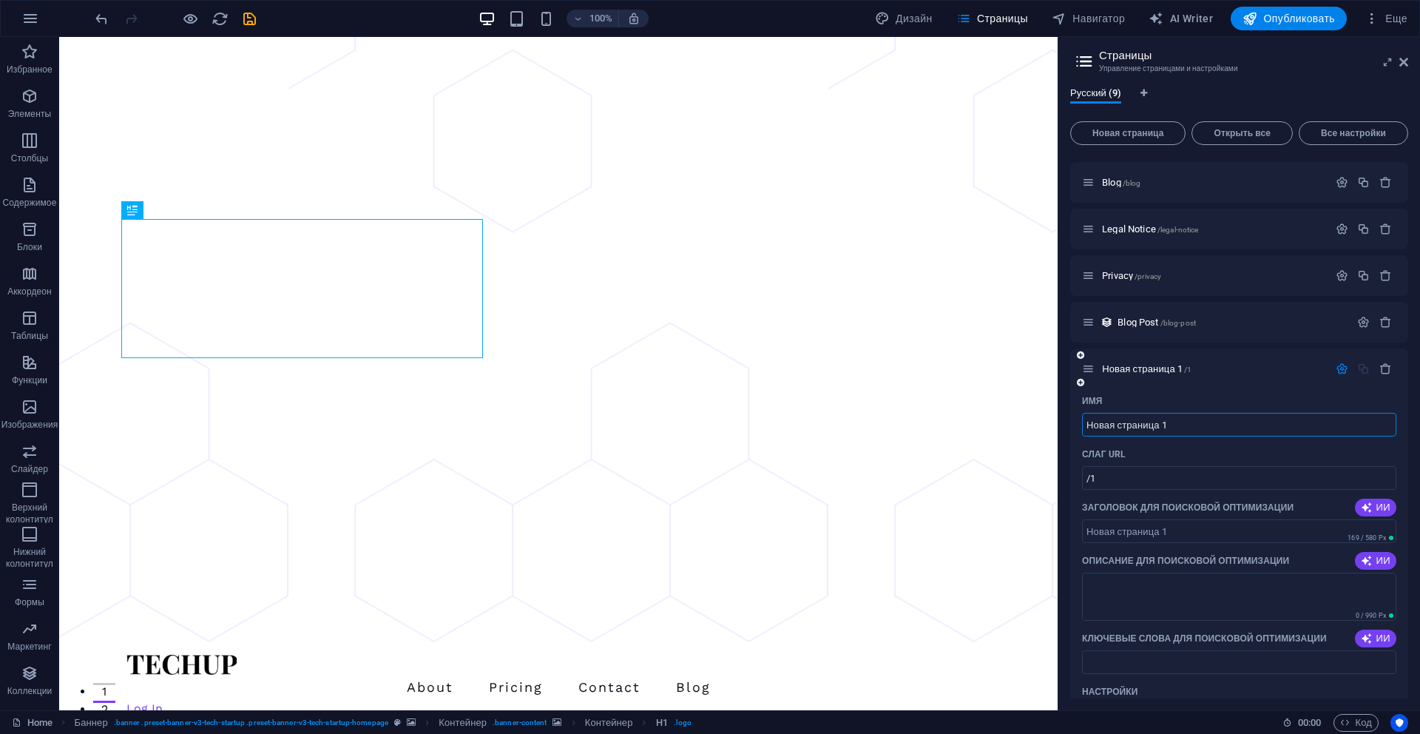
click at [1212, 422] on input "Новая страница 1" at bounding box center [1239, 425] width 314 height 24
click at [1187, 452] on div "Слаг URL" at bounding box center [1239, 454] width 314 height 24
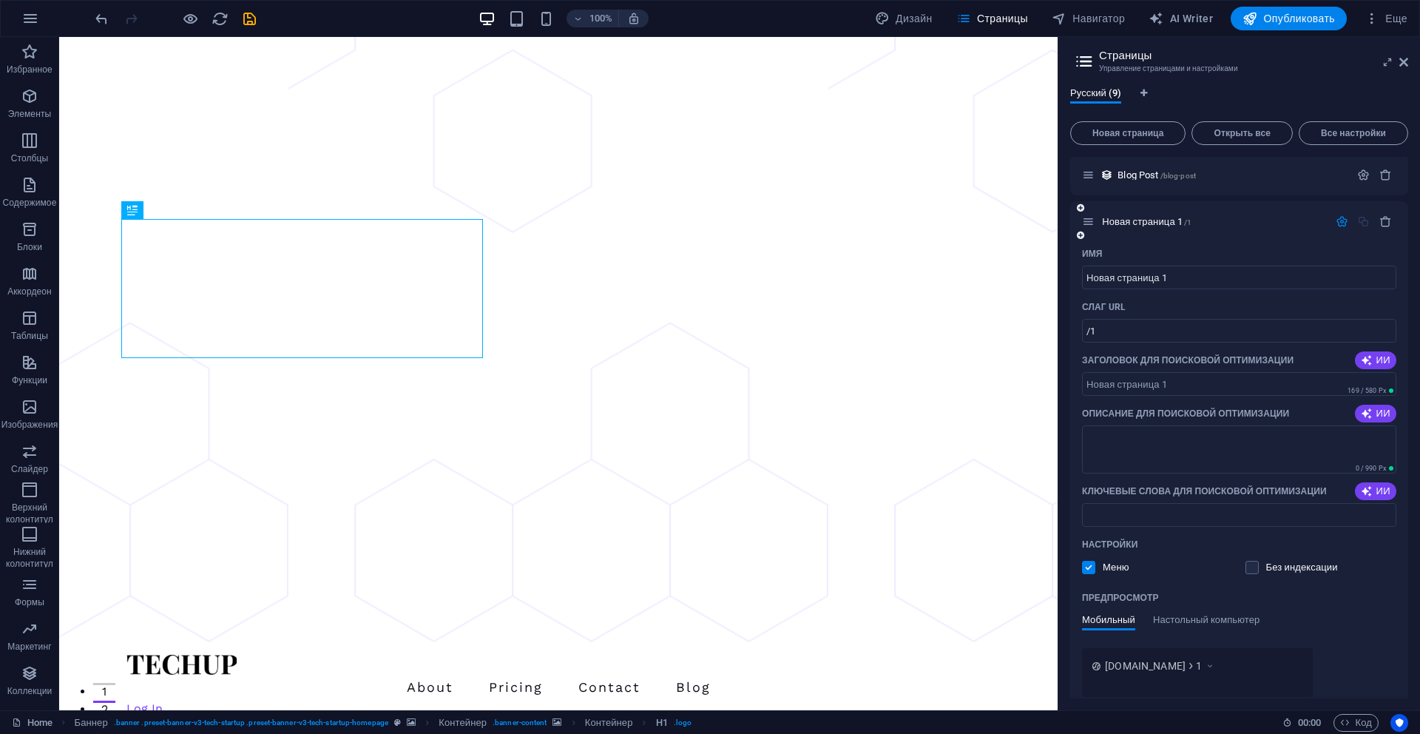
scroll to position [360, 0]
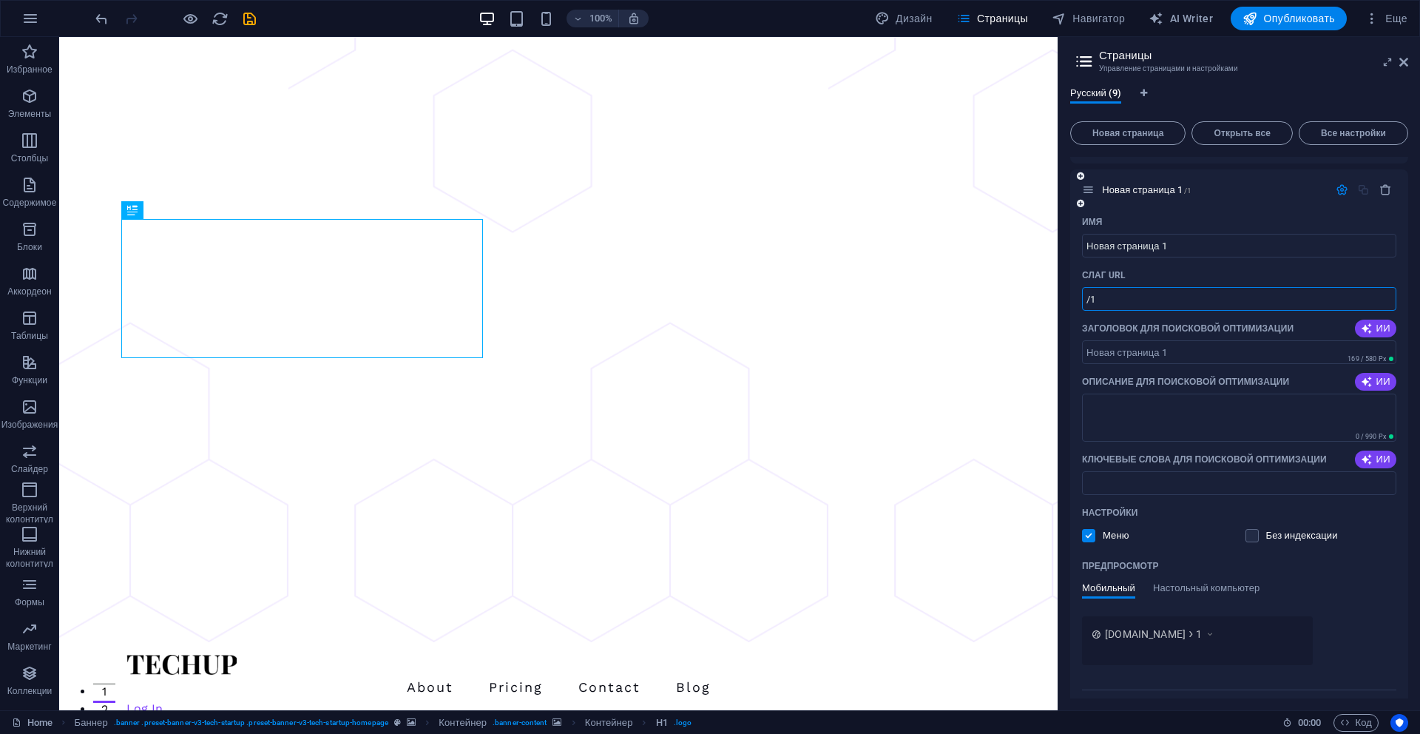
click at [1175, 303] on input "/1" at bounding box center [1239, 299] width 314 height 24
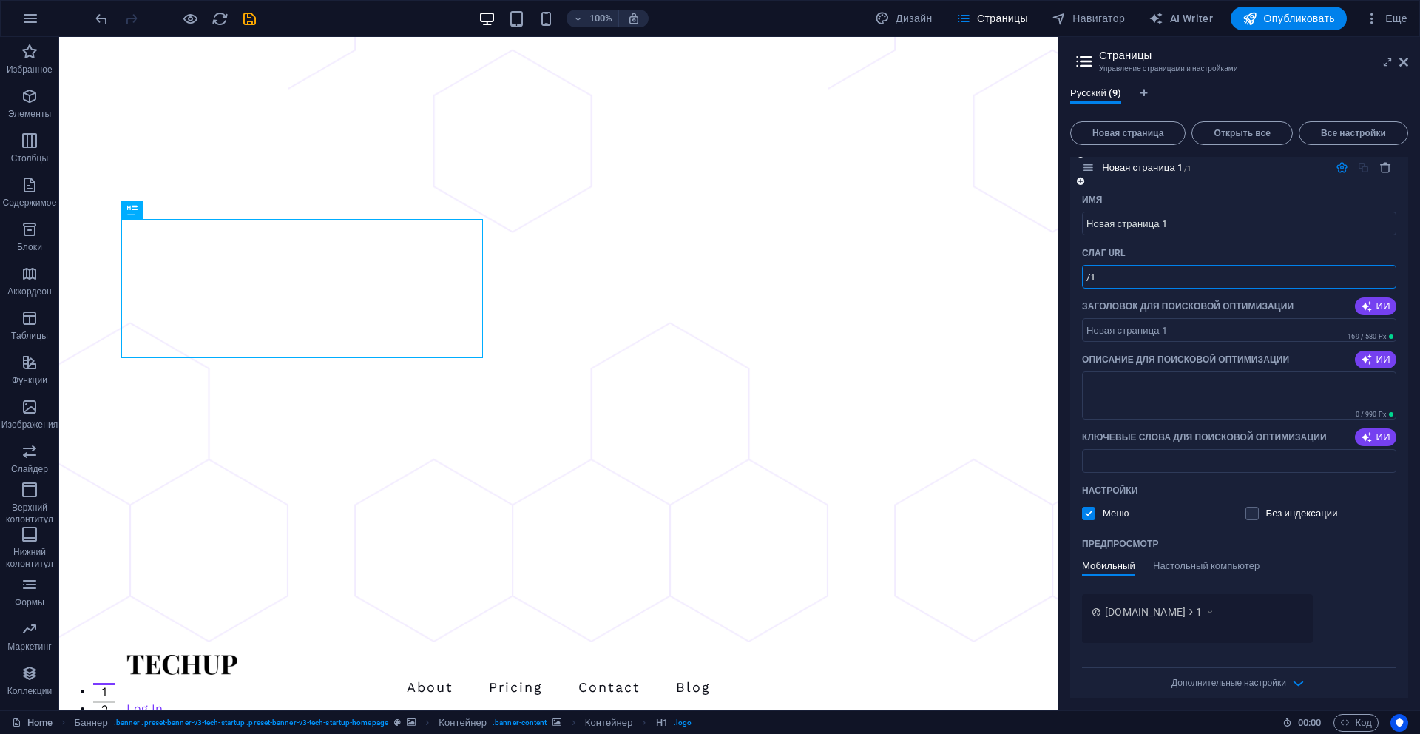
scroll to position [394, 0]
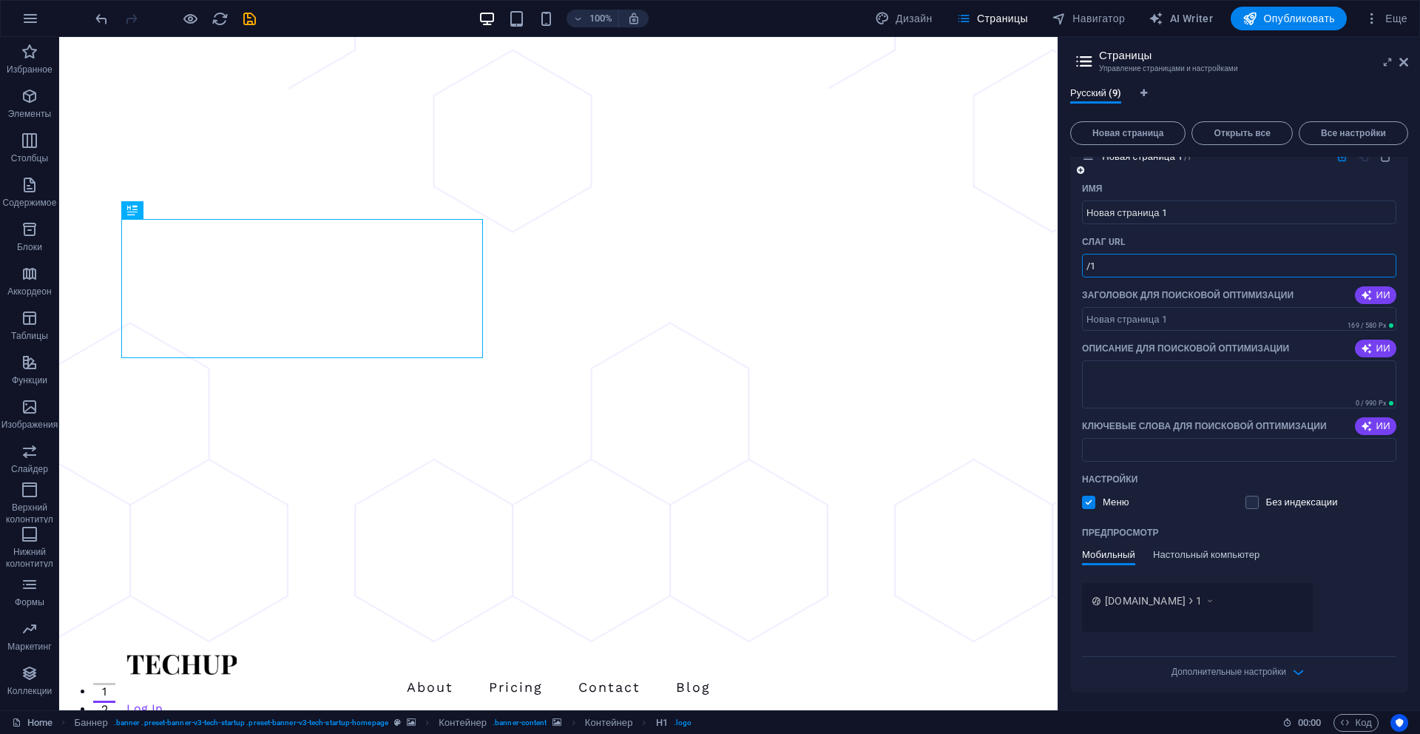
click at [1189, 559] on span "Настольный компьютер" at bounding box center [1206, 556] width 107 height 21
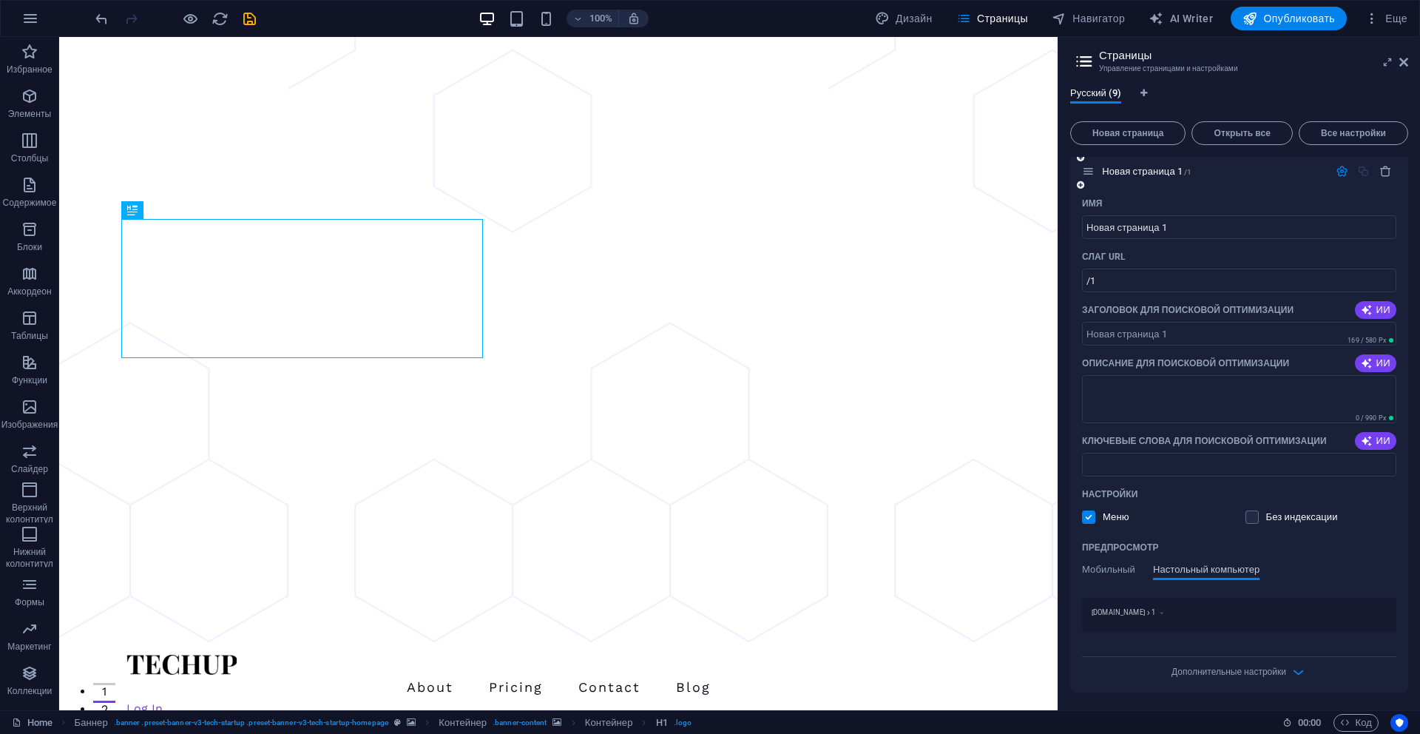
scroll to position [379, 0]
click at [1117, 570] on span "Мобильный" at bounding box center [1108, 571] width 53 height 21
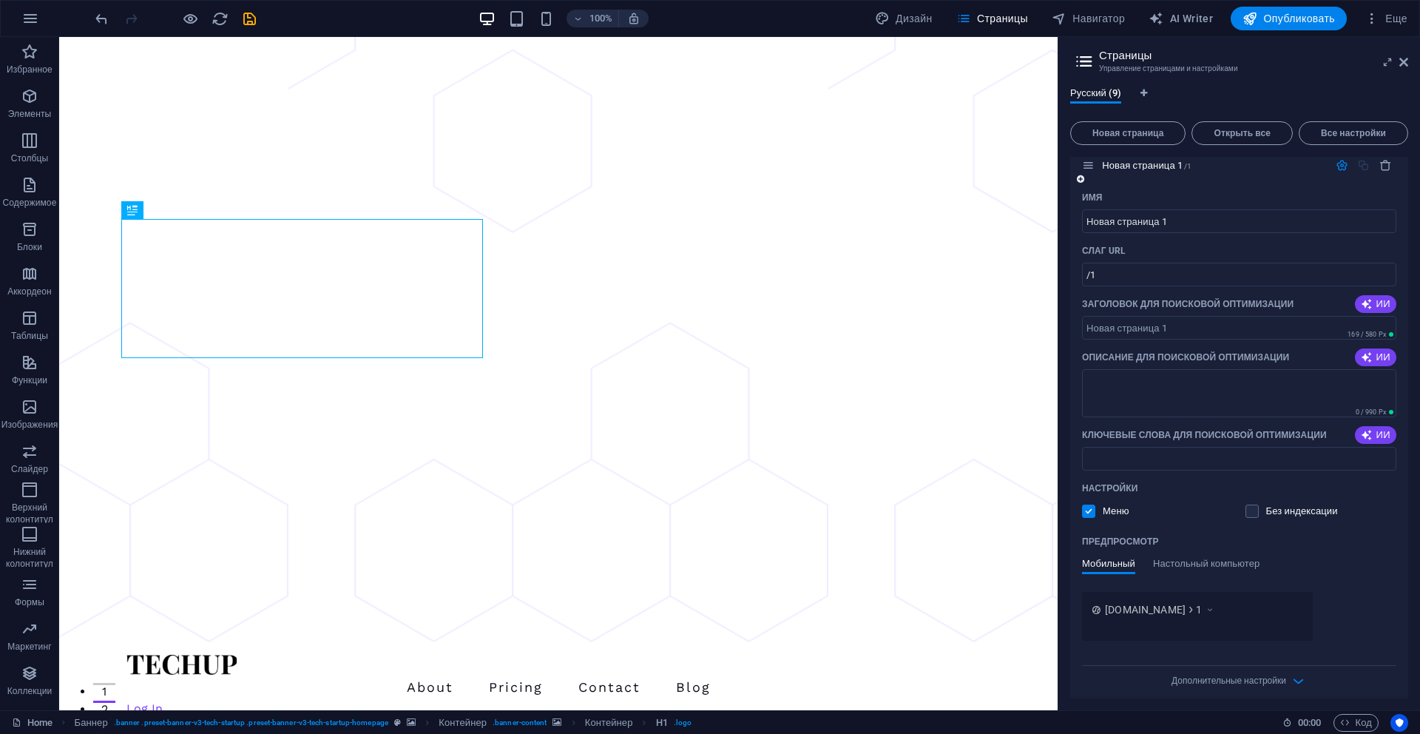
scroll to position [394, 0]
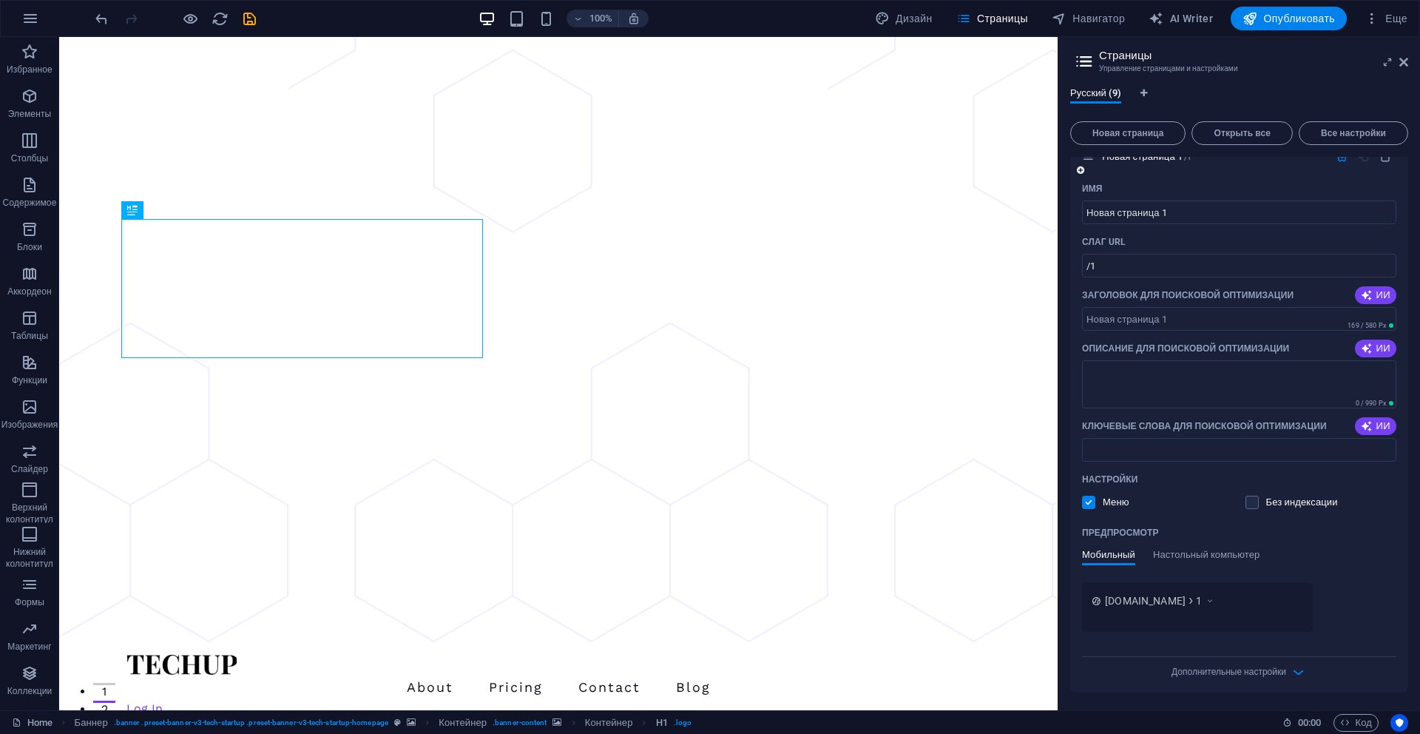
click at [1276, 664] on div "Дополнительные настройки" at bounding box center [1239, 669] width 314 height 24
click at [1273, 673] on span "Дополнительные настройки" at bounding box center [1229, 672] width 115 height 10
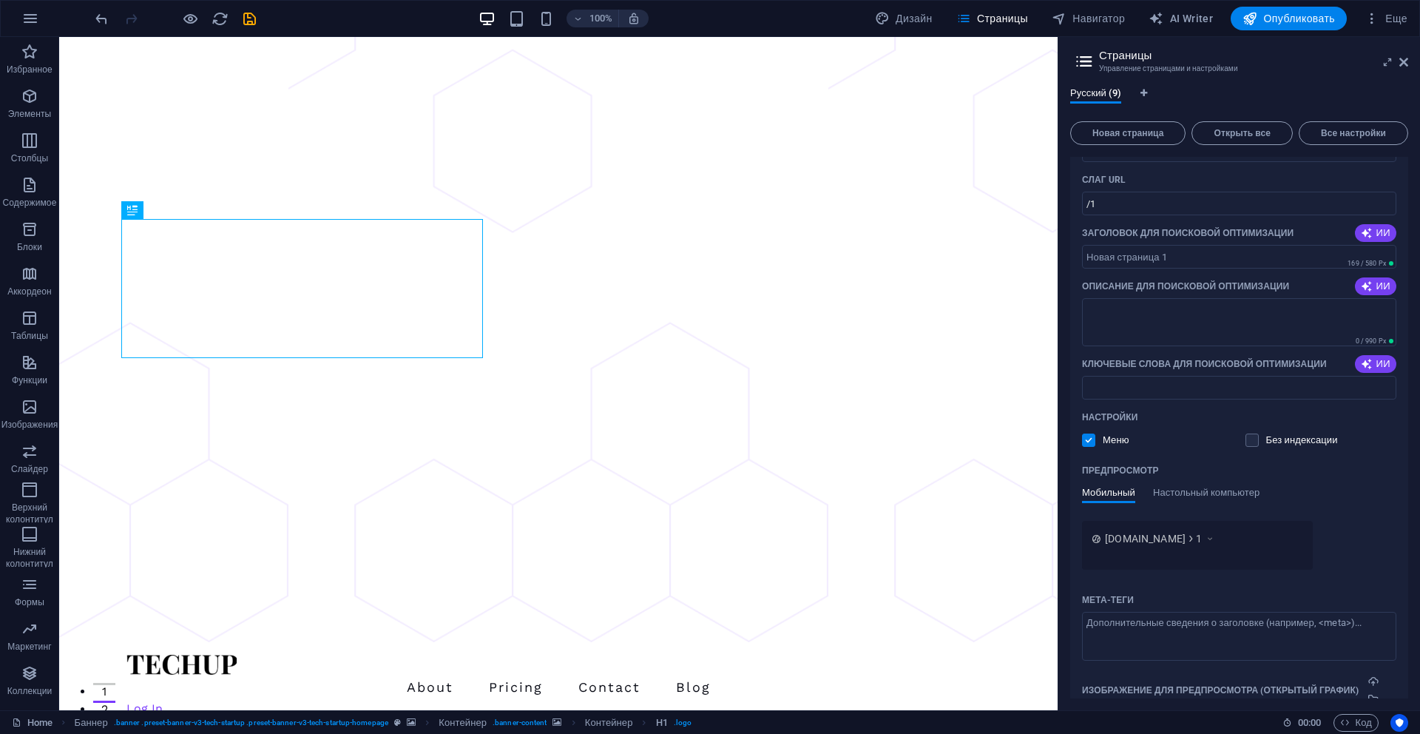
scroll to position [633, 0]
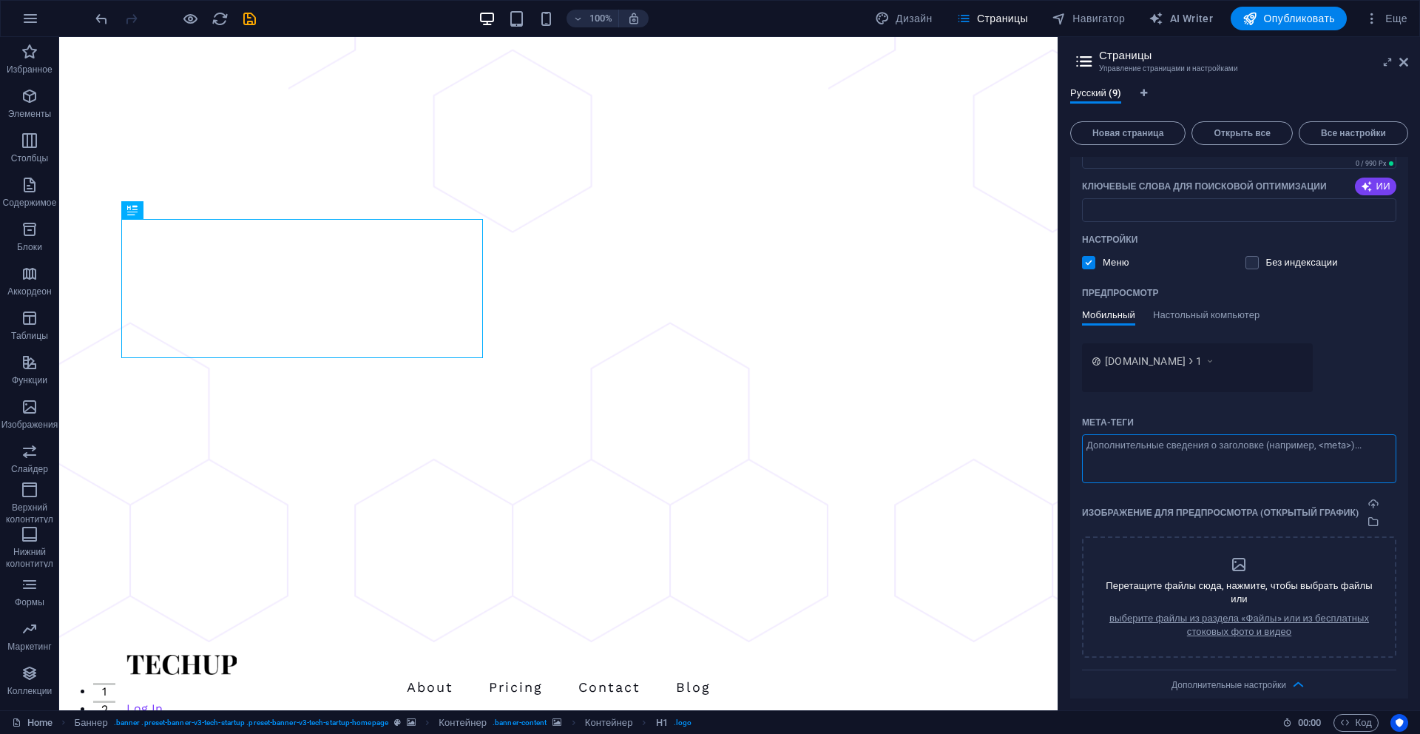
click at [1239, 459] on textarea "Мета-теги ​" at bounding box center [1239, 458] width 314 height 48
click at [1349, 718] on span "Код" at bounding box center [1356, 723] width 32 height 18
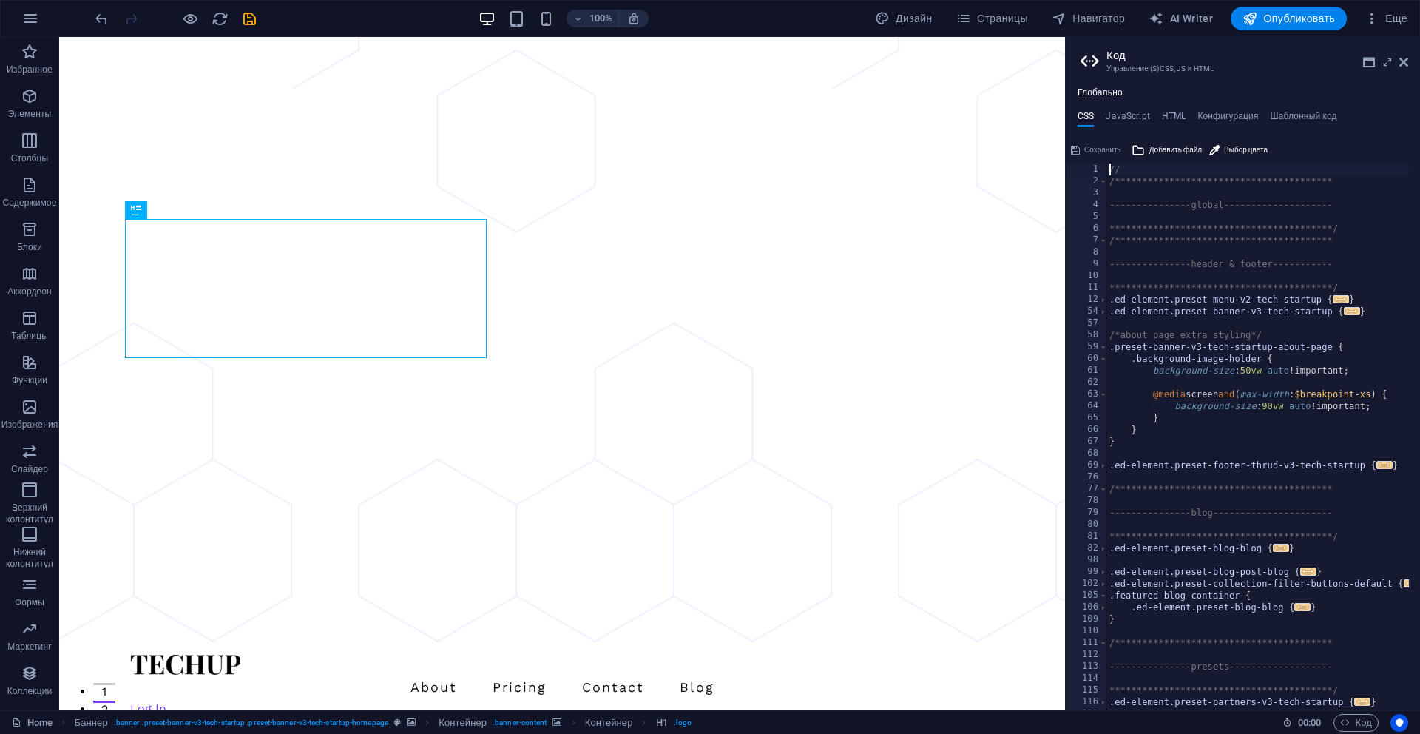
scroll to position [317, 0]
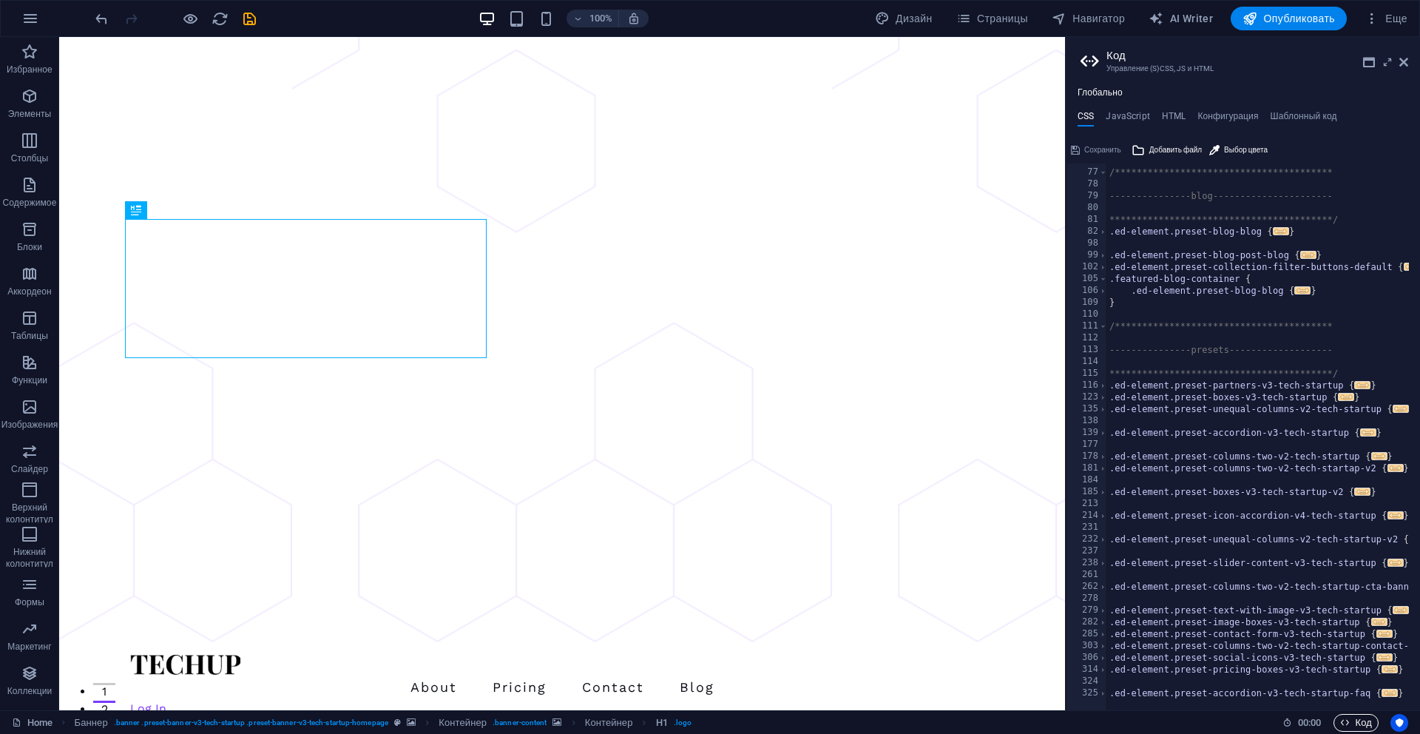
click at [1359, 722] on span "Код" at bounding box center [1356, 723] width 32 height 18
click at [26, 632] on icon "button" at bounding box center [30, 629] width 18 height 18
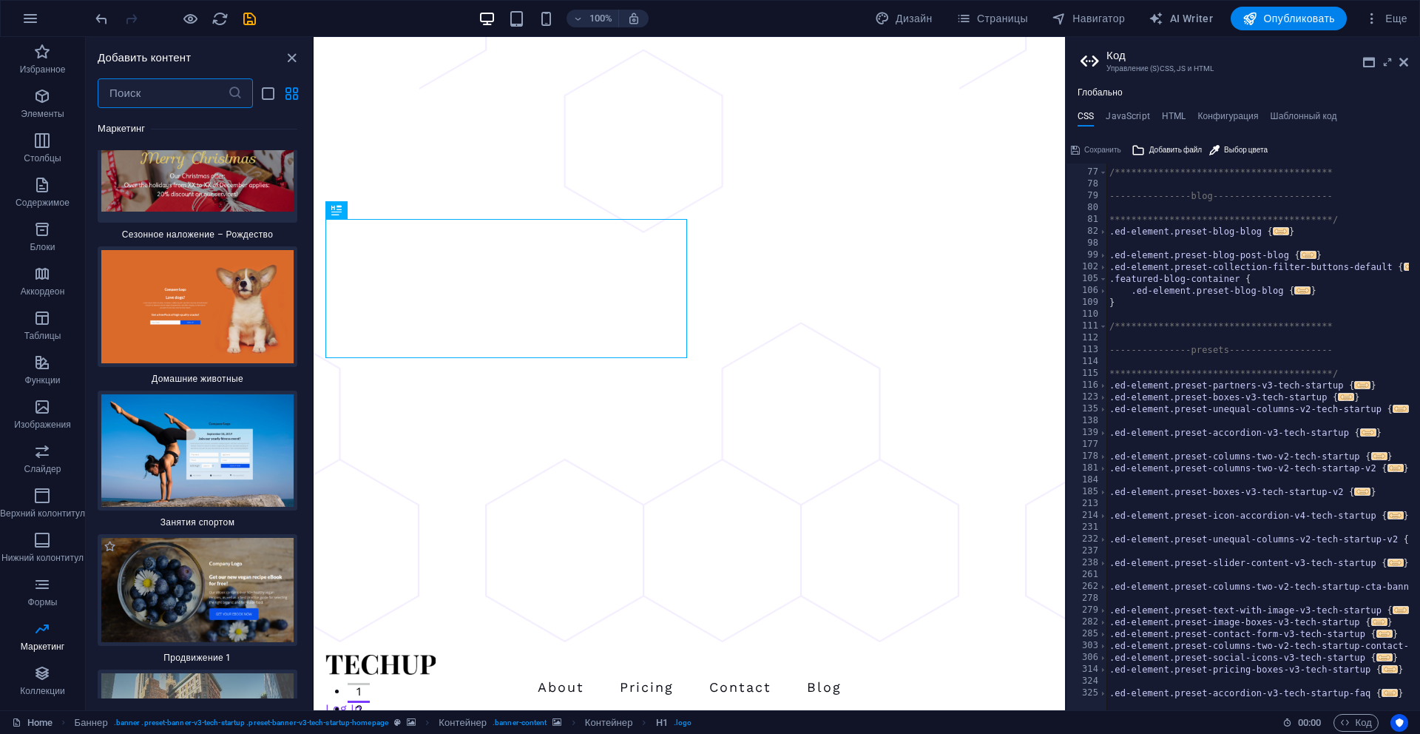
scroll to position [25346, 0]
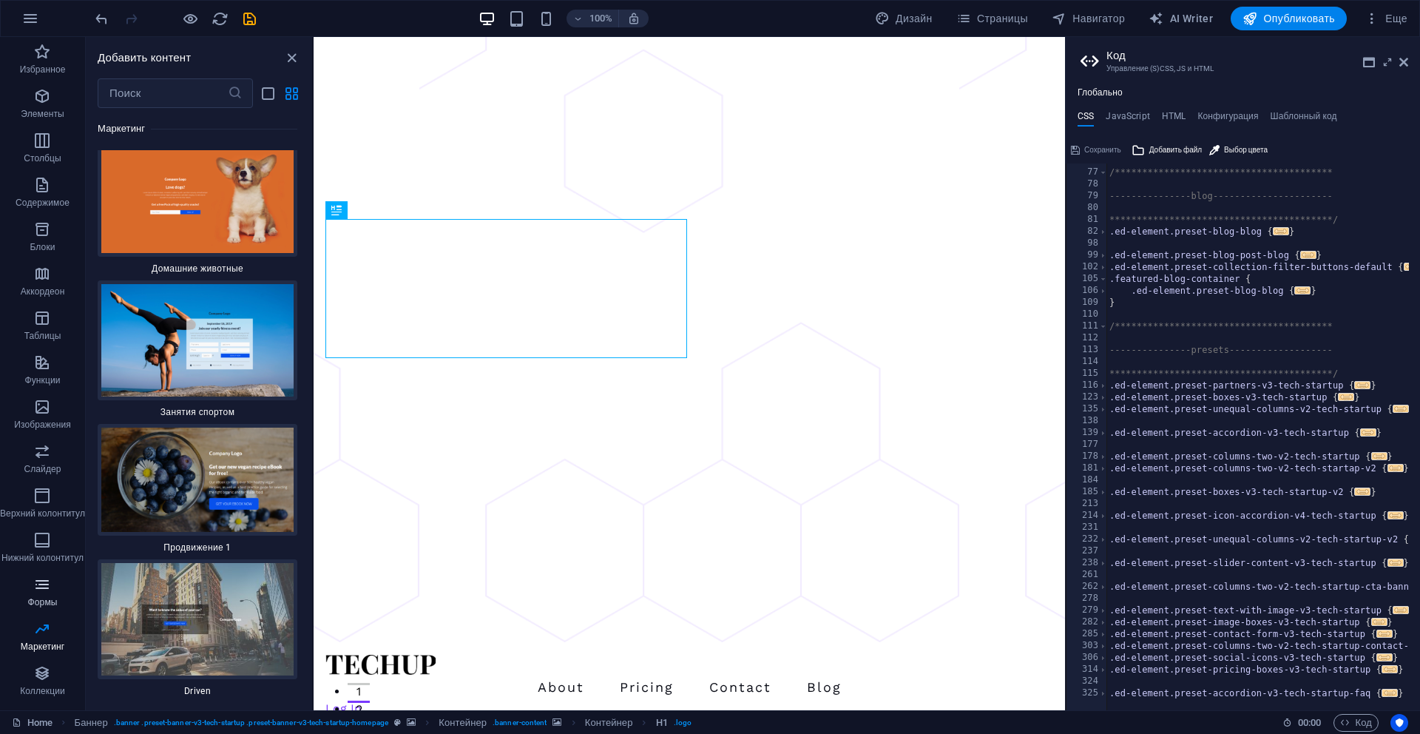
click at [44, 601] on p "Формы" at bounding box center [43, 602] width 30 height 12
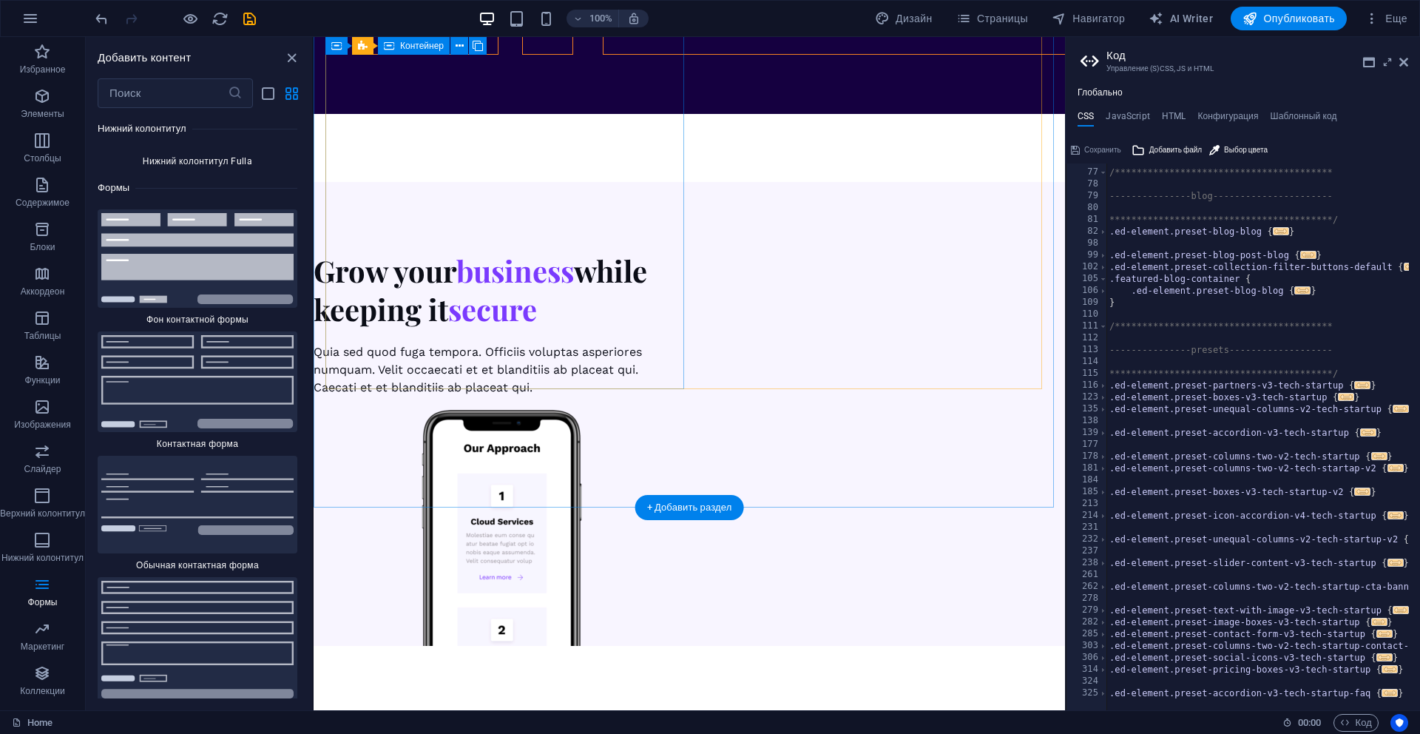
scroll to position [5510, 0]
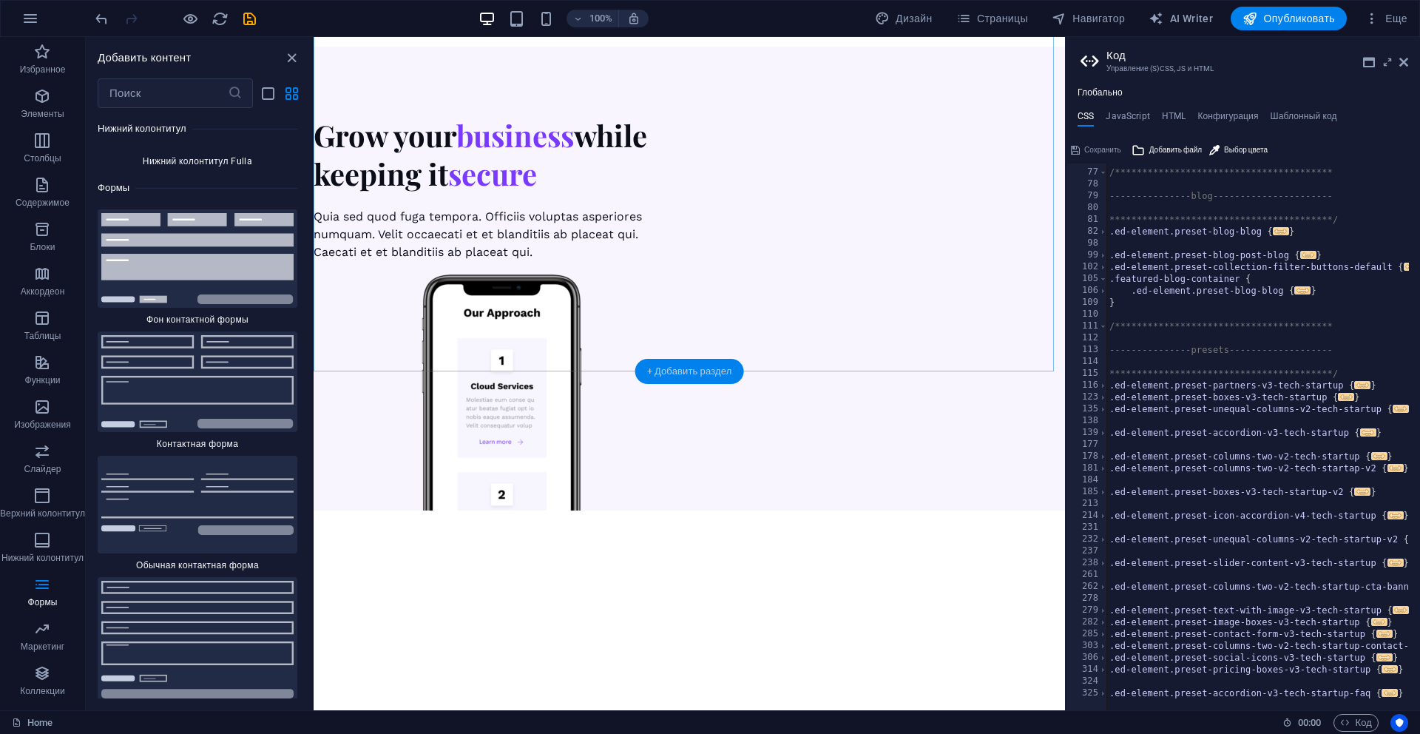
click at [691, 370] on div "+ Добавить раздел" at bounding box center [689, 371] width 109 height 25
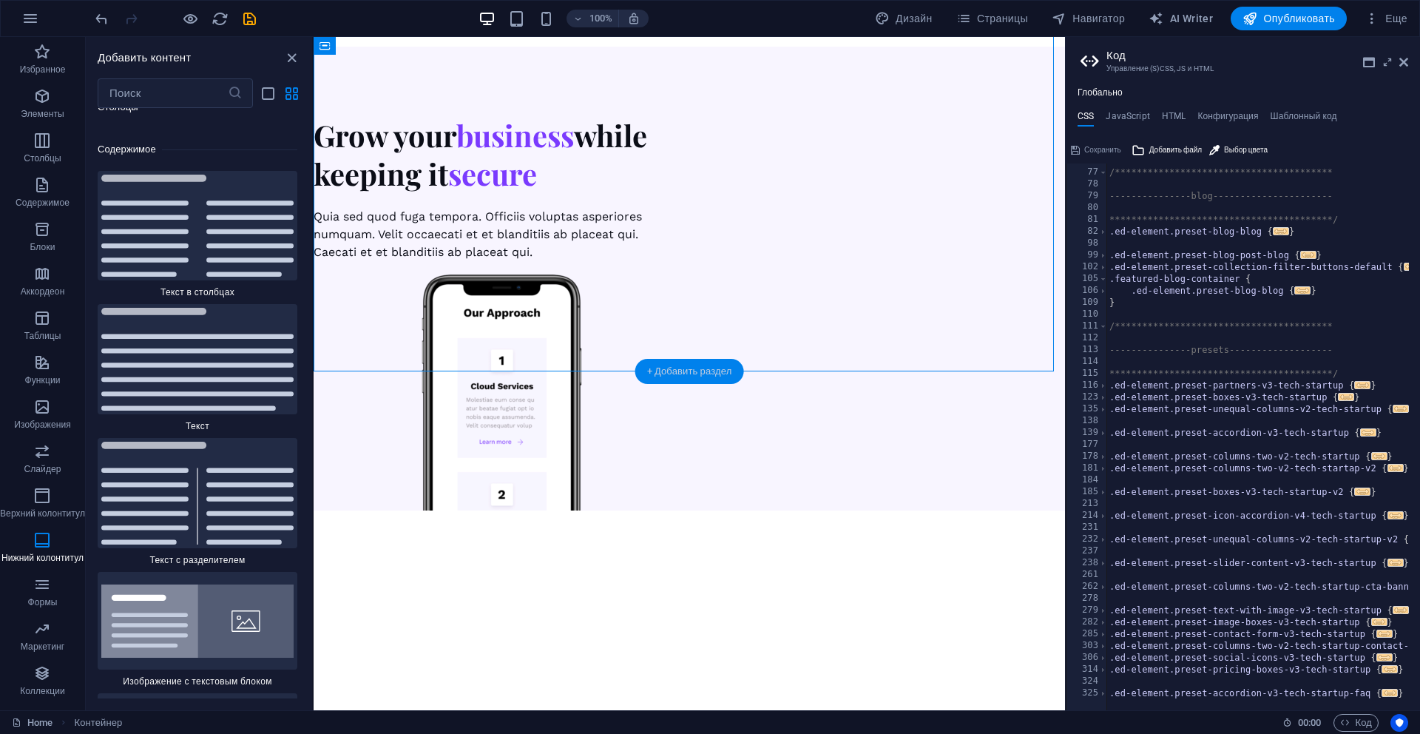
scroll to position [4982, 0]
click at [159, 91] on input "text" at bounding box center [163, 93] width 130 height 30
type input "a"
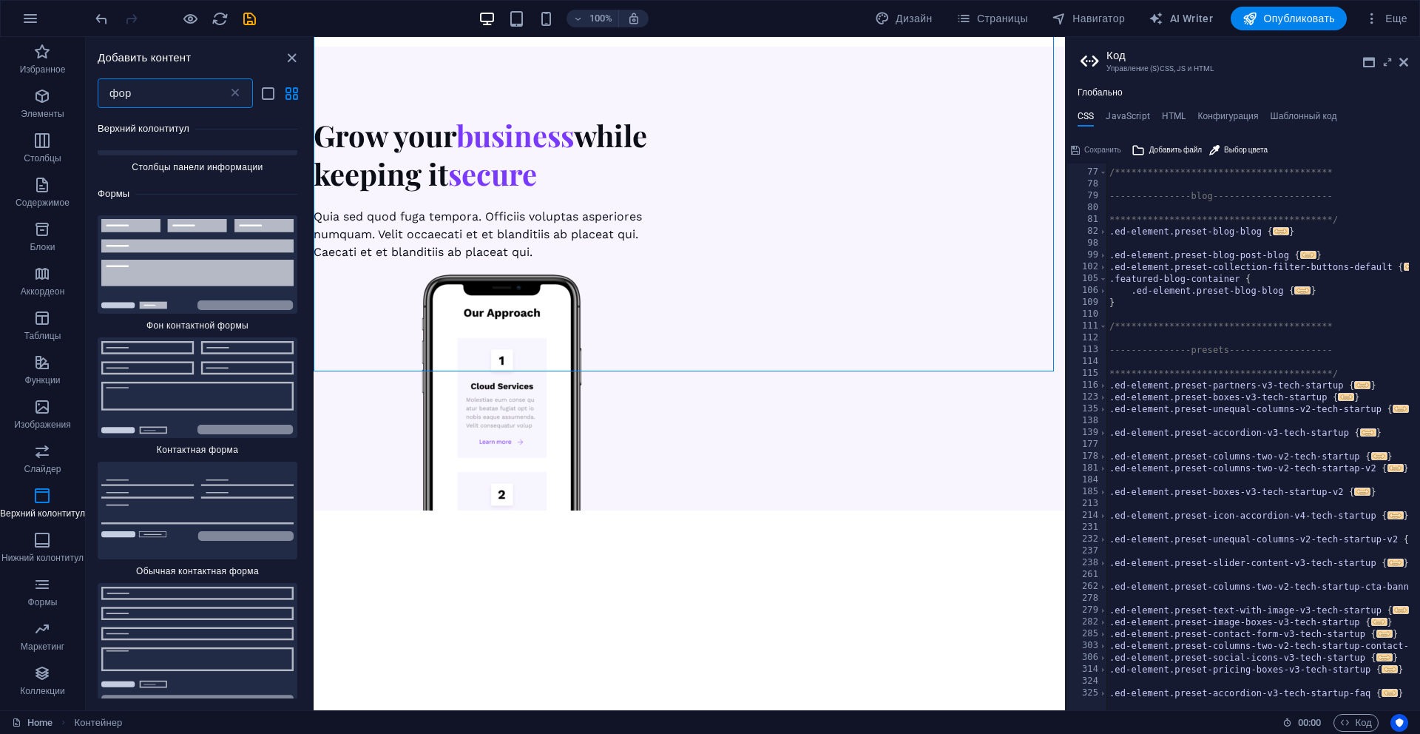
scroll to position [696, 0]
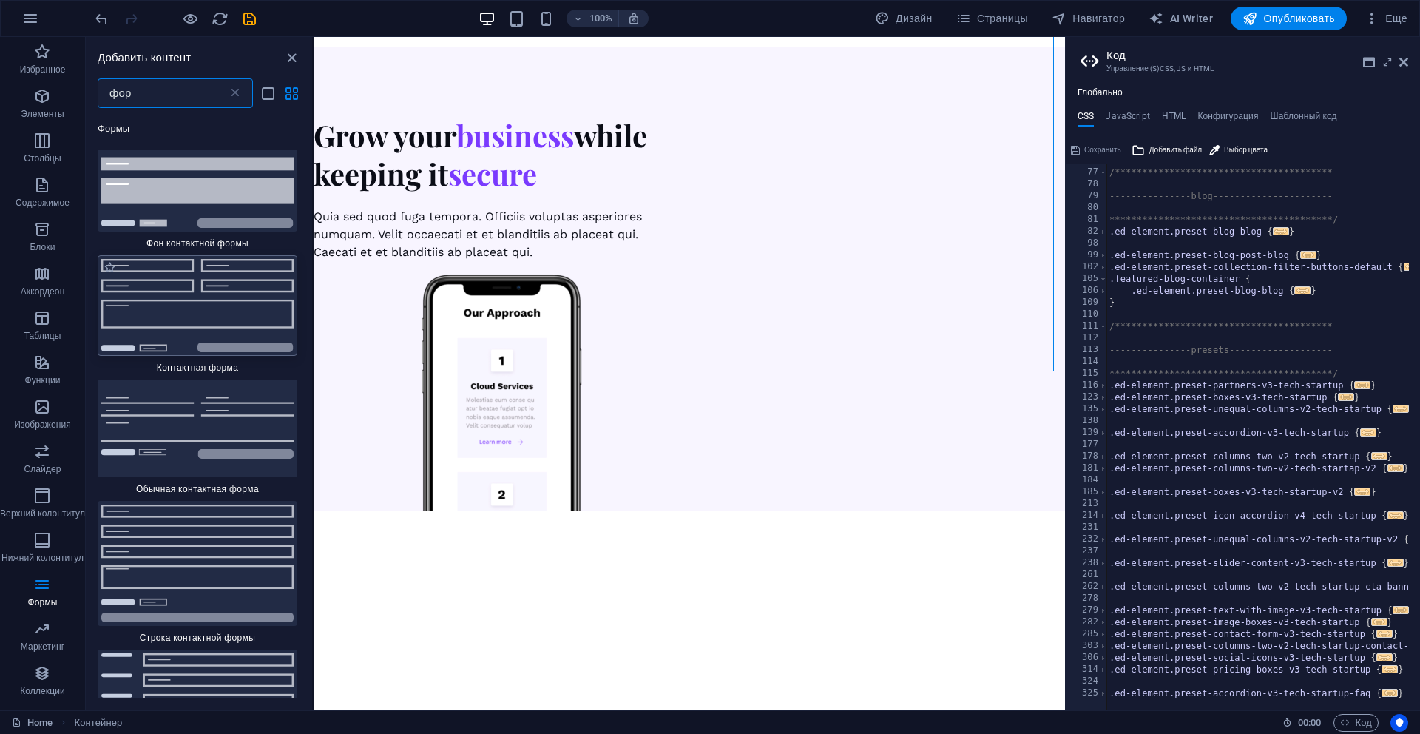
type input "фор"
click at [236, 300] on img at bounding box center [197, 305] width 192 height 93
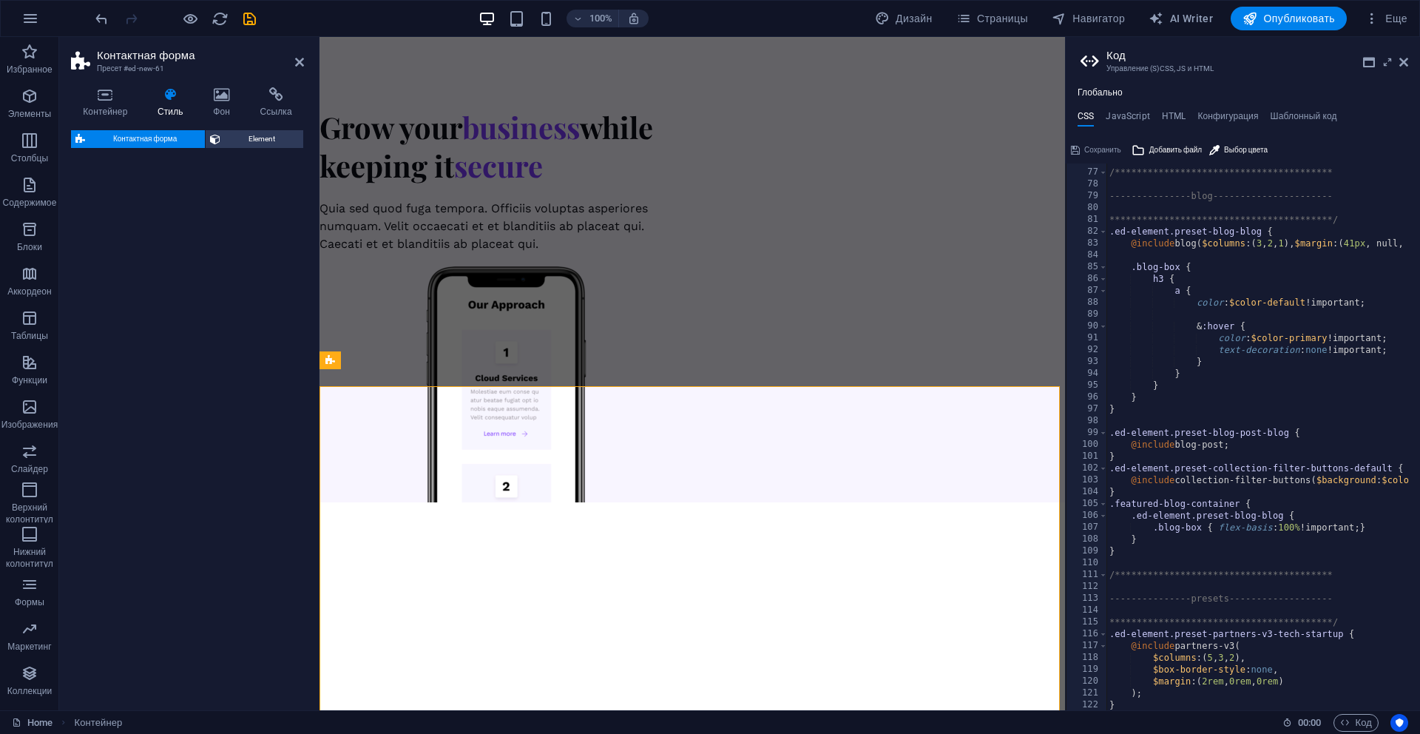
select select "rem"
select select "preset-contact-form-v3-default"
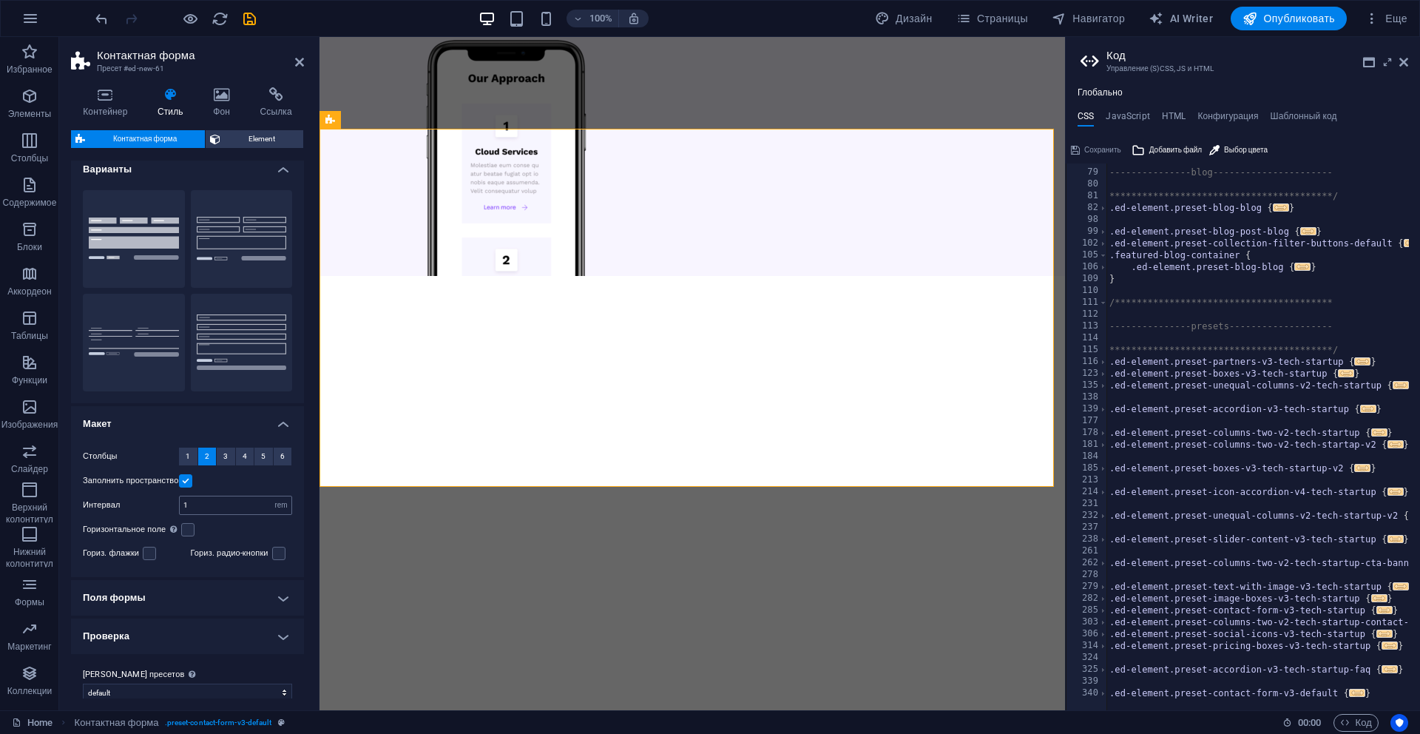
scroll to position [23, 0]
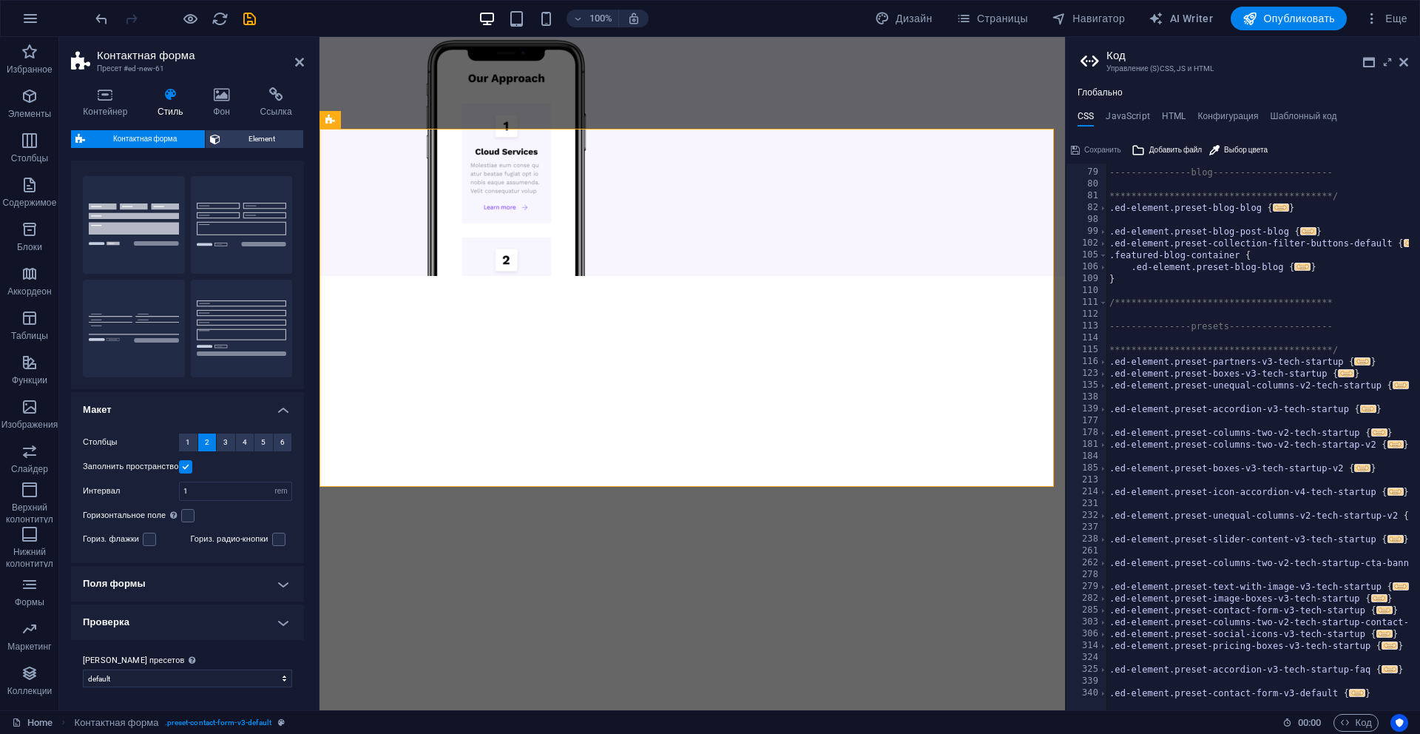
click at [186, 466] on label at bounding box center [185, 466] width 13 height 13
click at [0, 0] on input "Заполнить пространство" at bounding box center [0, 0] width 0 height 0
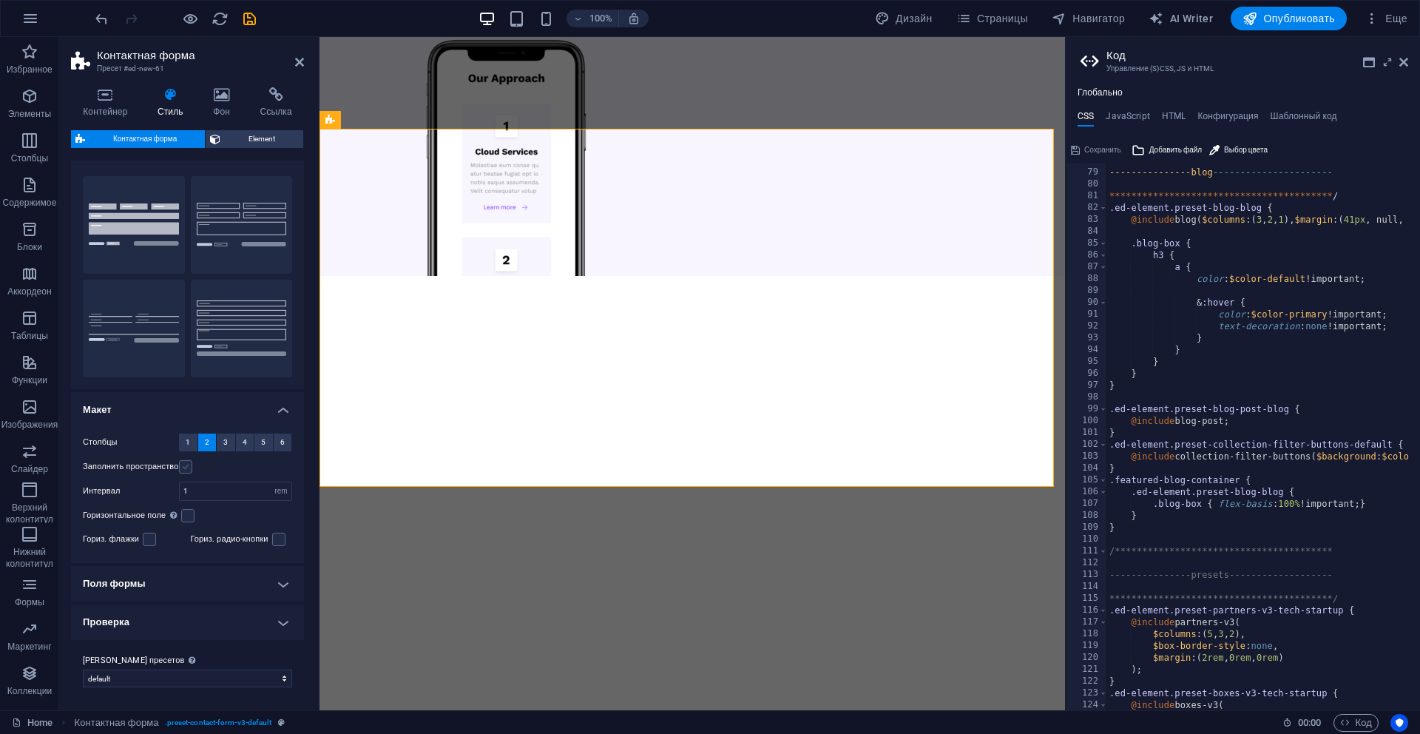
scroll to position [340, 0]
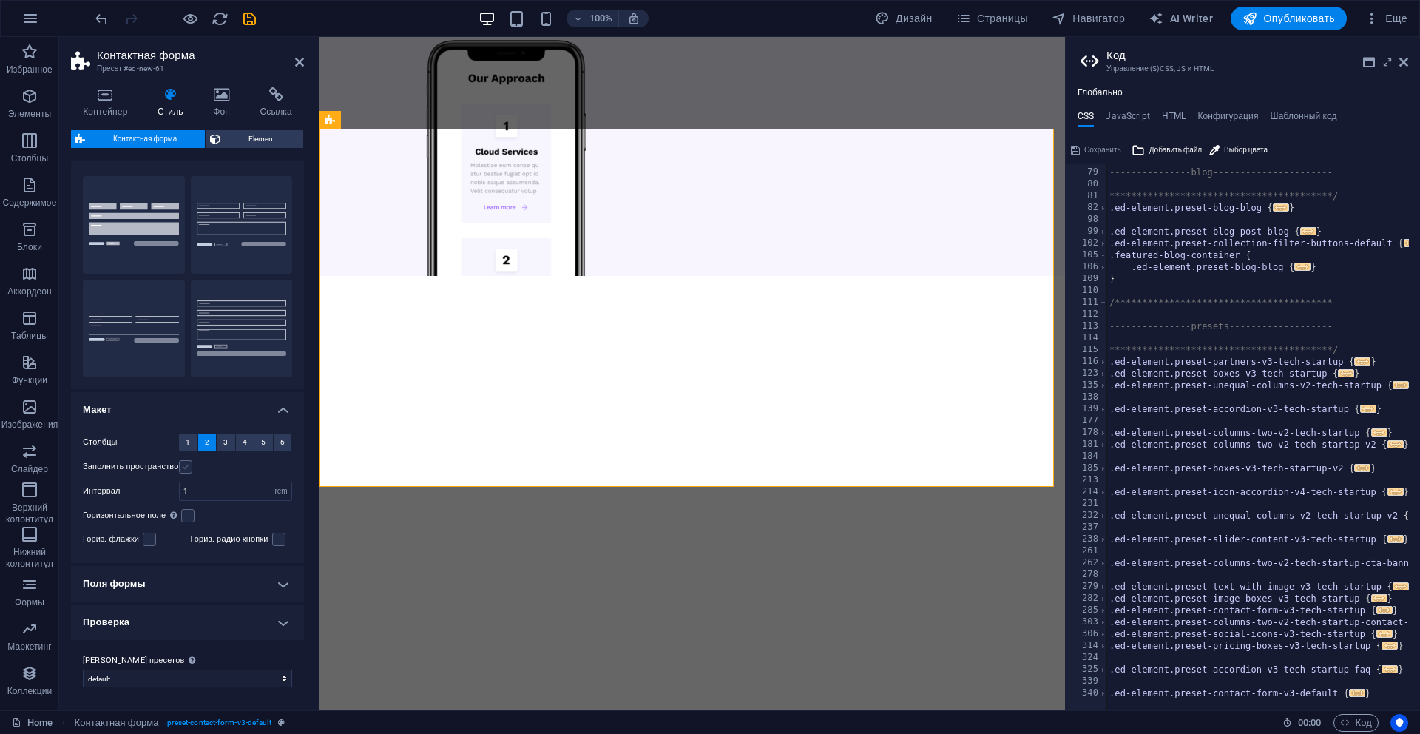
click at [187, 466] on label at bounding box center [185, 466] width 13 height 13
click at [0, 0] on input "Заполнить пространство" at bounding box center [0, 0] width 0 height 0
click at [1406, 64] on icon at bounding box center [1404, 62] width 9 height 12
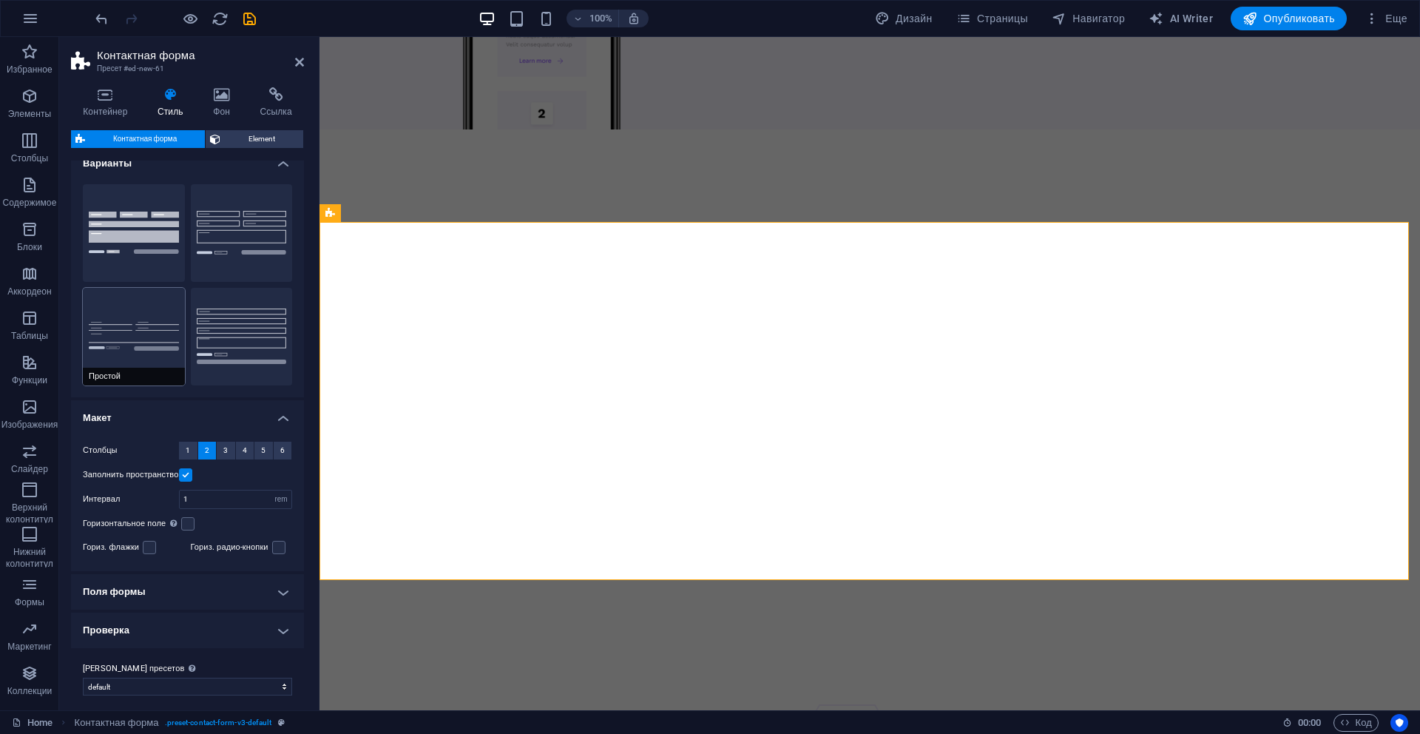
scroll to position [23, 0]
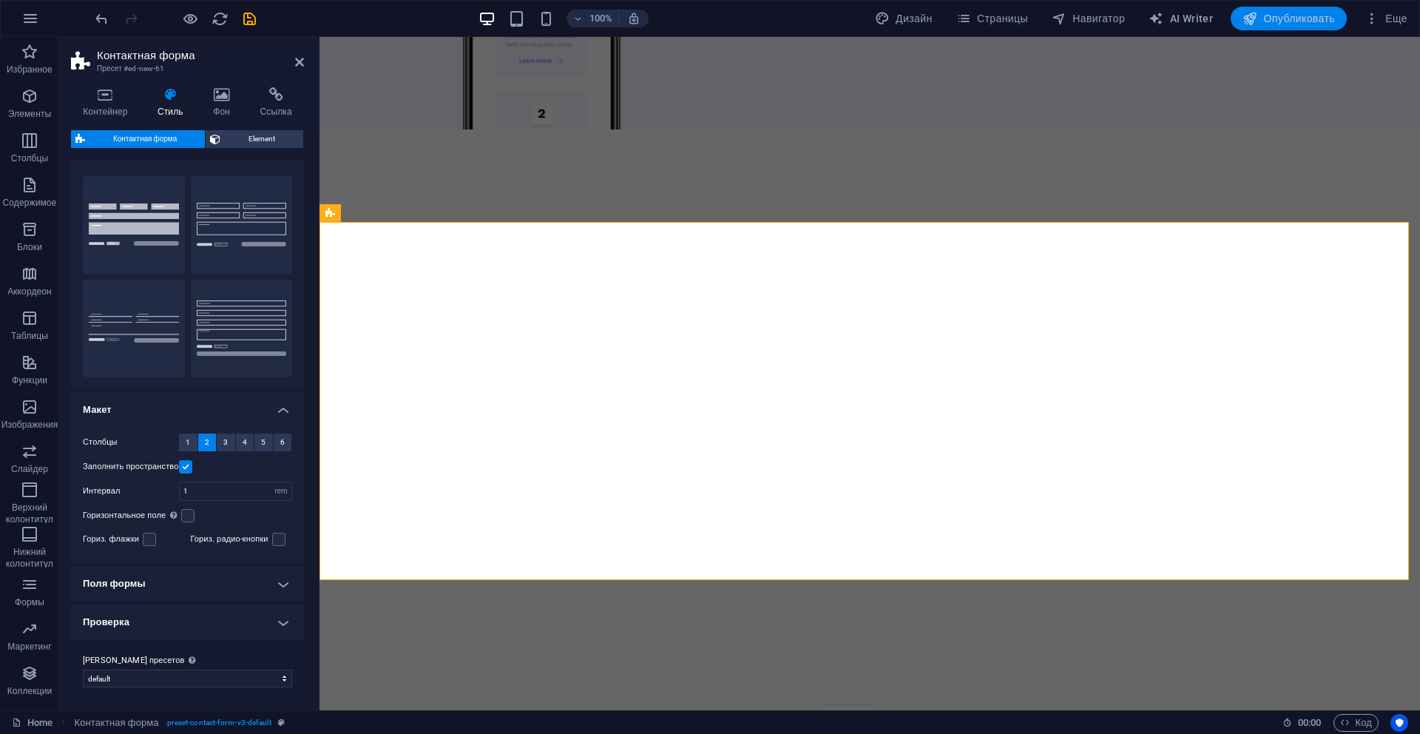
click at [1280, 16] on span "Опубликовать" at bounding box center [1289, 18] width 92 height 15
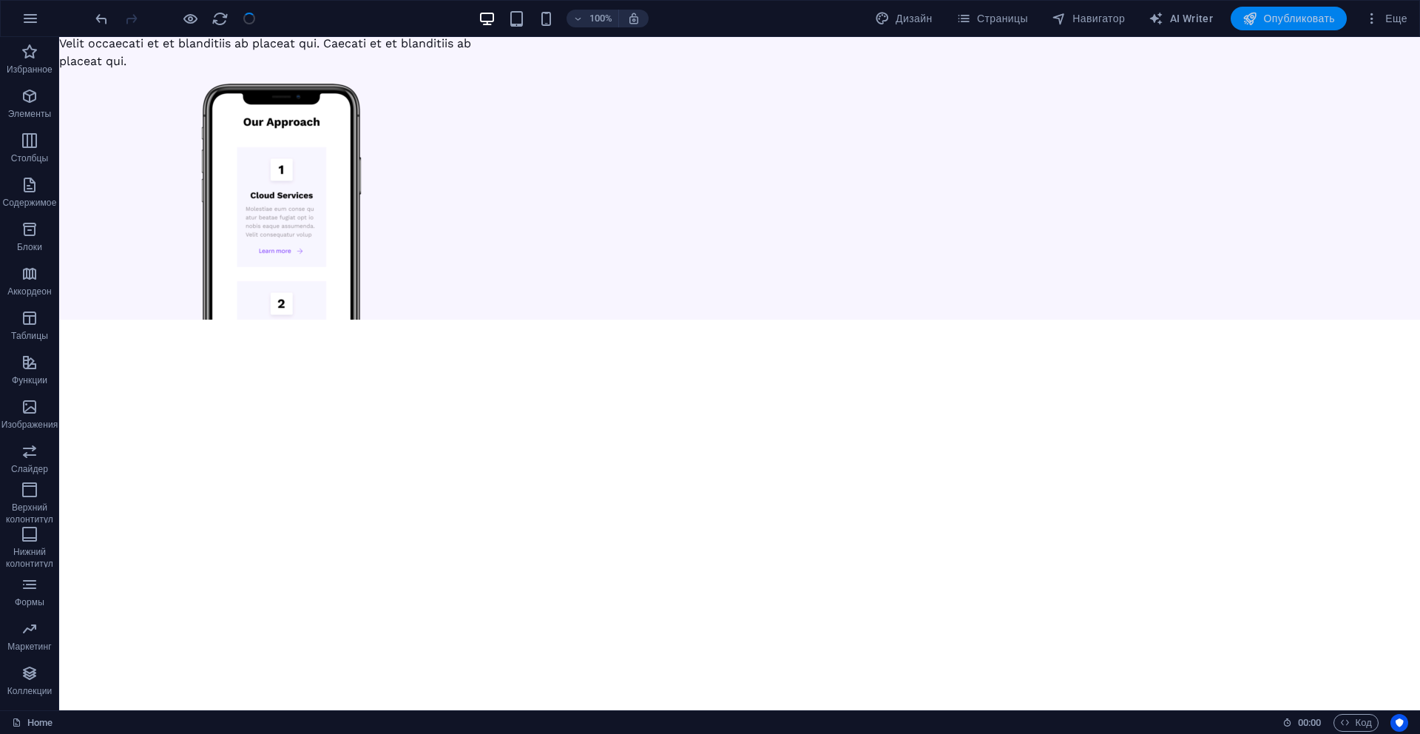
click at [1283, 15] on span "Опубликовать" at bounding box center [1289, 18] width 92 height 15
checkbox input "false"
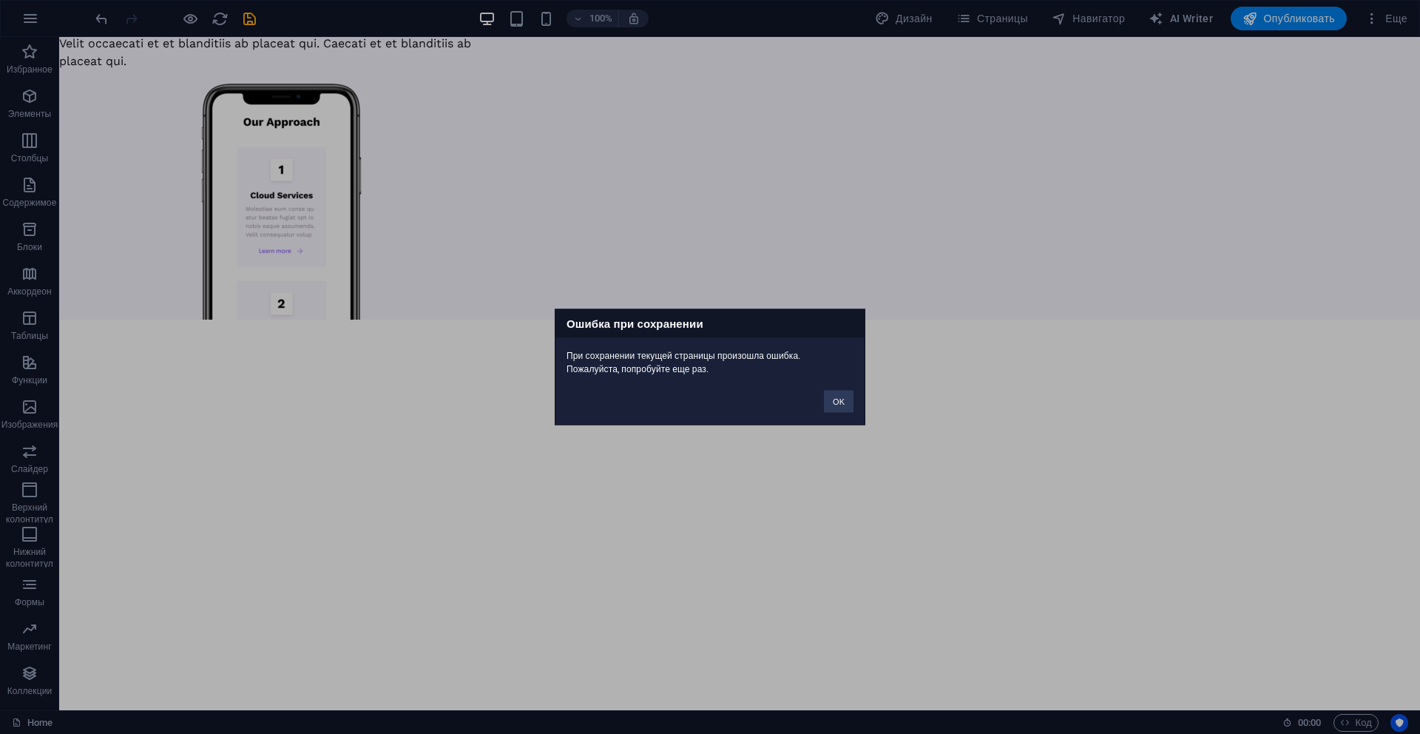
click at [772, 357] on div "При сохранении текущей страницы произошла ошибка. Пожалуйста, попробуйте еще ра…" at bounding box center [710, 357] width 309 height 38
drag, startPoint x: 629, startPoint y: 374, endPoint x: 659, endPoint y: 374, distance: 30.3
click at [646, 374] on div "При сохранении текущей страницы произошла ошибка. Пожалуйста, попробуйте еще ра…" at bounding box center [710, 357] width 309 height 38
click at [837, 402] on button "OK" at bounding box center [839, 402] width 30 height 22
